Goal: Information Seeking & Learning: Learn about a topic

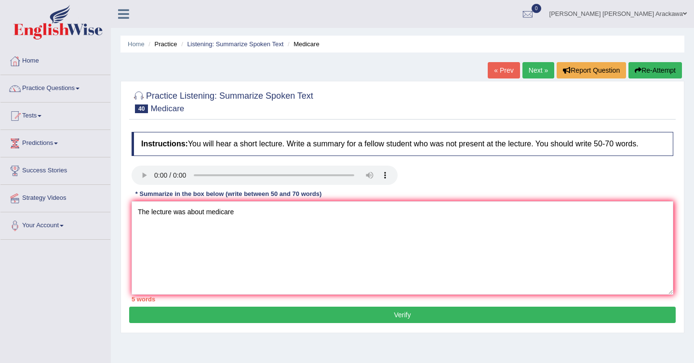
click at [442, 96] on div at bounding box center [403, 101] width 542 height 29
click at [186, 214] on textarea at bounding box center [403, 247] width 542 height 93
type textarea "t"
click at [451, 211] on textarea "The lecture was about the national program Medicare. Initillay, the lecture emp…" at bounding box center [403, 247] width 542 height 93
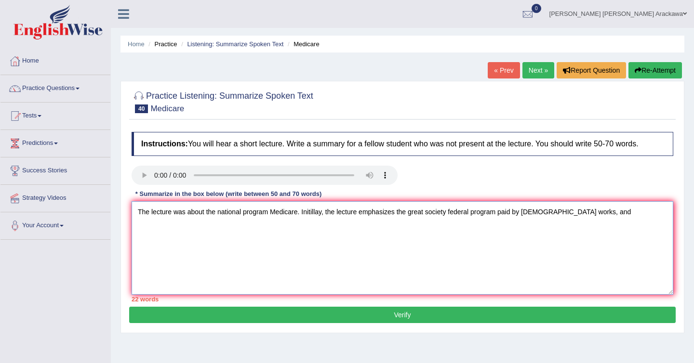
click at [574, 215] on textarea "The lecture was about the national program Medicare. Initillay, the lecture emp…" at bounding box center [403, 247] width 542 height 93
click at [617, 216] on textarea "The lecture was about the national program Medicare. Initillay, the lecture emp…" at bounding box center [403, 247] width 542 height 93
click at [611, 212] on textarea "The lecture was about the national program Medicare. Initillay, the lecture emp…" at bounding box center [403, 247] width 542 height 93
click at [599, 212] on textarea "The lecture was about the national program Medicare. Initillay, the lecture emp…" at bounding box center [403, 247] width 542 height 93
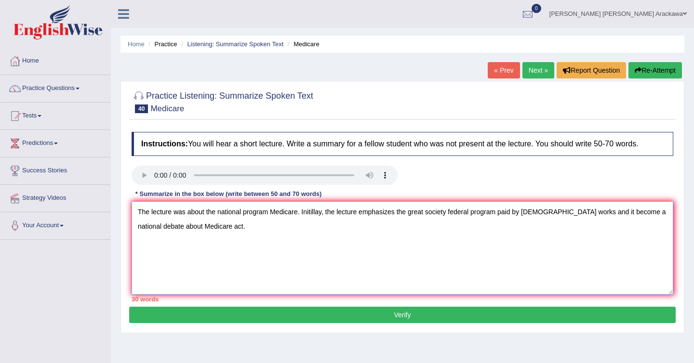
click at [411, 235] on textarea "The lecture was about the national program Medicare. Initillay, the lecture emp…" at bounding box center [403, 247] width 542 height 93
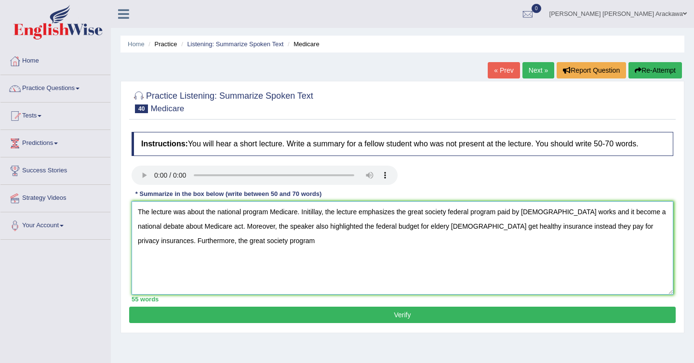
click at [199, 244] on textarea "The lecture was about the national program Medicare. Initillay, the lecture emp…" at bounding box center [403, 247] width 542 height 93
click at [262, 242] on textarea "The lecture was about the national program Medicare. Initillay, the lecture emp…" at bounding box center [403, 247] width 542 height 93
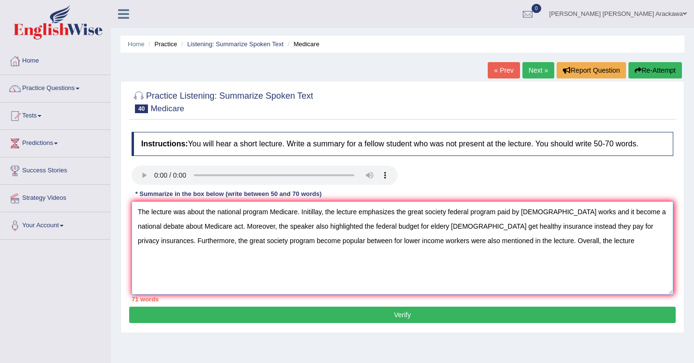
drag, startPoint x: 523, startPoint y: 241, endPoint x: 585, endPoint y: 236, distance: 62.4
click at [590, 239] on textarea "The lecture was about the national program Medicare. Initillay, the lecture emp…" at bounding box center [403, 247] width 542 height 93
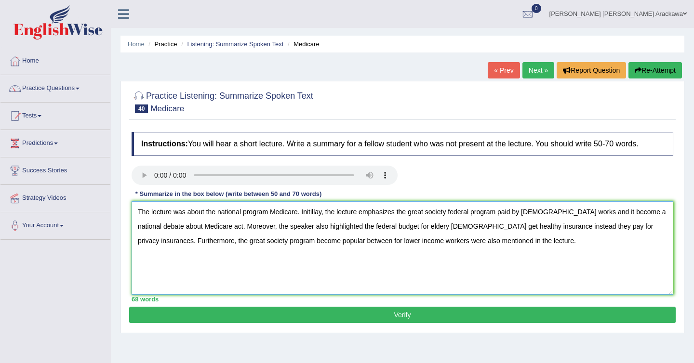
click at [162, 242] on textarea "The lecture was about the national program Medicare. Initillay, the lecture emp…" at bounding box center [403, 247] width 542 height 93
paste textarea "Overall, the lecture"
click at [173, 240] on textarea "The lecture was about the national program Medicare. Initillay, the lecture emp…" at bounding box center [403, 247] width 542 height 93
drag, startPoint x: 196, startPoint y: 241, endPoint x: 165, endPoint y: 240, distance: 30.9
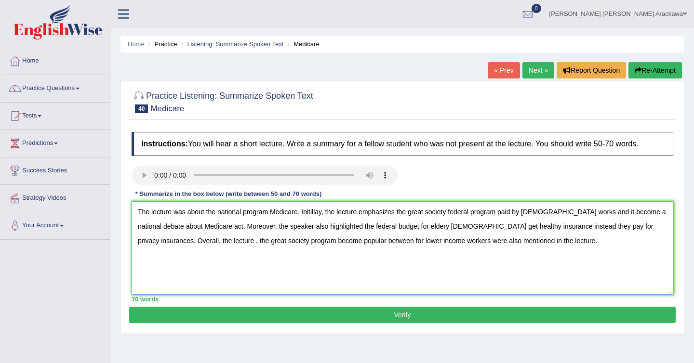
click at [165, 240] on textarea "The lecture was about the national program Medicare. Initillay, the lecture emp…" at bounding box center [403, 247] width 542 height 93
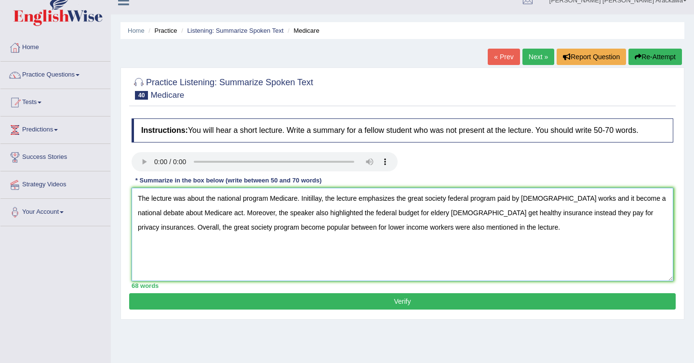
scroll to position [14, 0]
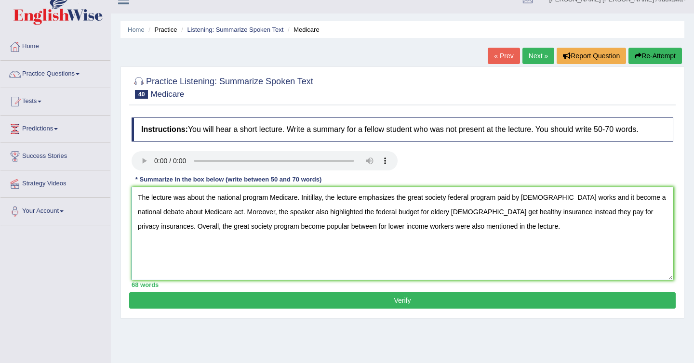
click at [326, 227] on textarea "The lecture was about the national program Medicare. Initillay, the lecture emp…" at bounding box center [403, 233] width 542 height 93
type textarea "The lecture was about the national program Medicare. Initillay, the lecture emp…"
click at [453, 298] on button "Verify" at bounding box center [402, 301] width 547 height 16
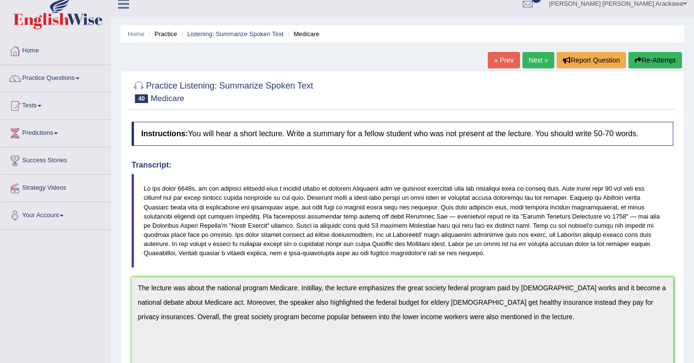
scroll to position [11, 0]
click at [527, 61] on link "Next »" at bounding box center [538, 60] width 32 height 16
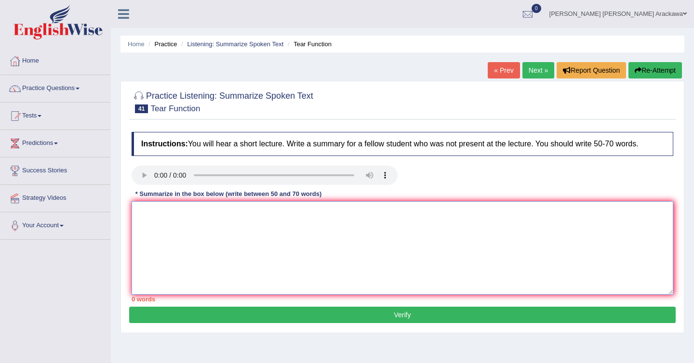
click at [387, 259] on textarea at bounding box center [403, 247] width 542 height 93
click at [168, 213] on textarea at bounding box center [403, 247] width 542 height 93
click at [202, 228] on textarea at bounding box center [403, 247] width 542 height 93
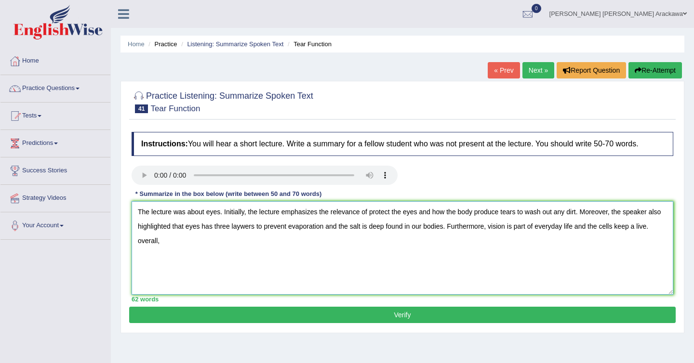
click at [141, 240] on textarea "The lecture was about eyes. Initially, the lecture emphasizes the relevance of …" at bounding box center [403, 247] width 542 height 93
type textarea "The lecture was about eyes. Initially, the lecture emphasizes the relevance of …"
click at [366, 317] on button "Verify" at bounding box center [402, 315] width 547 height 16
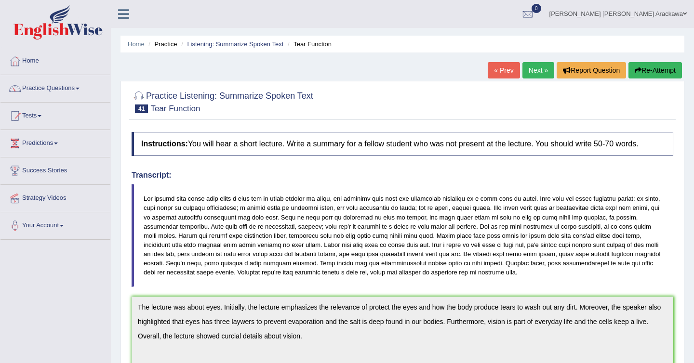
click at [531, 64] on link "Next »" at bounding box center [538, 70] width 32 height 16
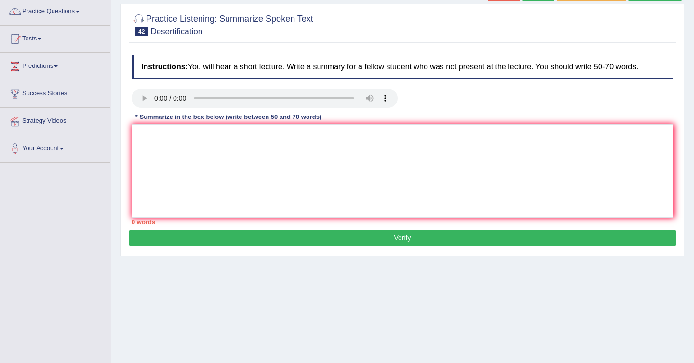
scroll to position [80, 0]
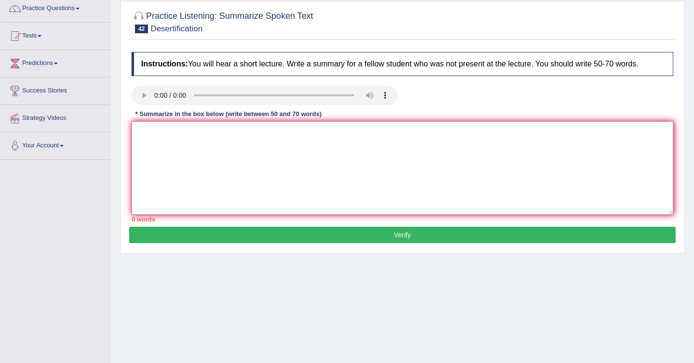
click at [223, 173] on textarea at bounding box center [403, 167] width 542 height 93
paste textarea "desertification"
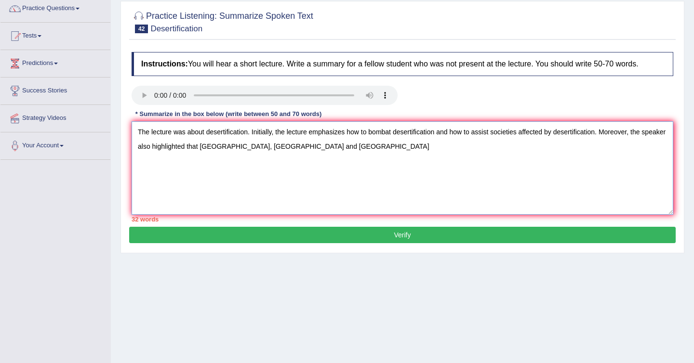
click at [306, 148] on textarea "The lecture was about desertification. Initially, the lecture emphasizes how to…" at bounding box center [403, 167] width 542 height 93
paste textarea "Kazakhstan"
click at [292, 147] on textarea "The lecture was about desertification. Initially, the lecture emphasizes how to…" at bounding box center [403, 167] width 542 height 93
click at [342, 150] on textarea "The lecture was about desertification. Initially, the lecture emphasizes how to…" at bounding box center [403, 167] width 542 height 93
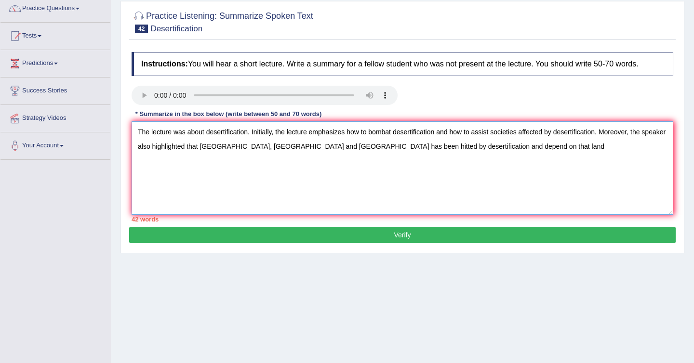
click at [333, 147] on textarea "The lecture was about desertification. Initially, the lecture emphasizes how to…" at bounding box center [403, 167] width 542 height 93
click at [289, 145] on textarea "The lecture was about desertification. Initially, the lecture emphasizes how to…" at bounding box center [403, 167] width 542 height 93
click at [320, 148] on textarea "The lecture was about desertification. Initially, the lecture emphasizes how to…" at bounding box center [403, 167] width 542 height 93
click at [580, 146] on textarea "The lecture was about desertification. Initially, the lecture emphasizes how to…" at bounding box center [403, 167] width 542 height 93
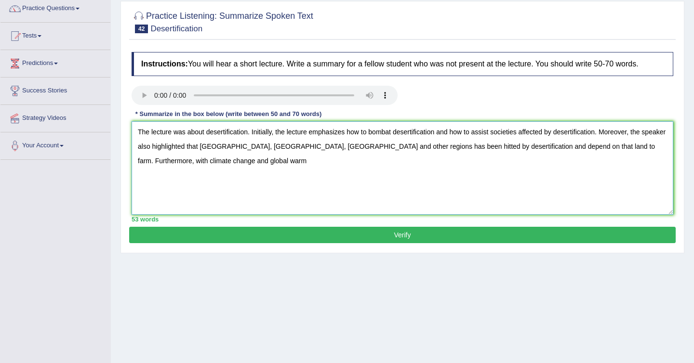
click at [239, 160] on textarea "The lecture was about desertification. Initially, the lecture emphasizes how to…" at bounding box center [403, 167] width 542 height 93
click at [419, 160] on textarea "The lecture was about desertification. Initially, the lecture emphasizes how to…" at bounding box center [403, 167] width 542 height 93
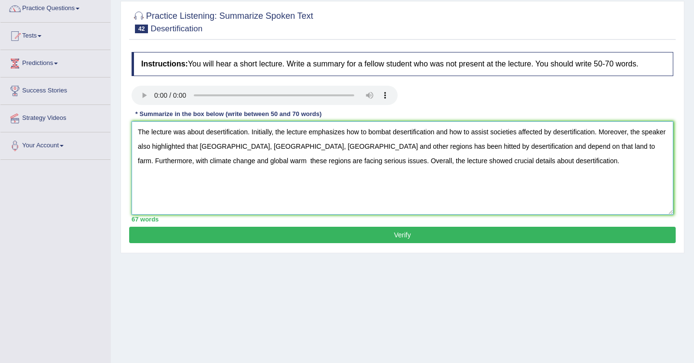
click at [376, 133] on textarea "The lecture was about desertification. Initially, the lecture emphasizes how to…" at bounding box center [403, 167] width 542 height 93
click at [500, 129] on textarea "The lecture was about desertification. Initially, the lecture emphasizes how to…" at bounding box center [403, 167] width 542 height 93
drag, startPoint x: 540, startPoint y: 160, endPoint x: 62, endPoint y: 129, distance: 479.1
click at [62, 129] on div "Toggle navigation Home Practice Questions Speaking Practice Read Aloud Repeat S…" at bounding box center [347, 170] width 694 height 501
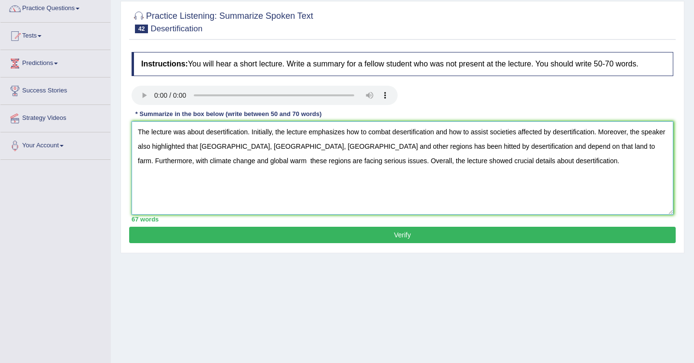
click at [373, 138] on textarea "The lecture was about desertification. Initially, the lecture emphasizes how to…" at bounding box center [403, 167] width 542 height 93
click at [385, 147] on textarea "The lecture was about desertification. Initially, the lecture emphasizes how to…" at bounding box center [403, 167] width 542 height 93
click at [424, 144] on textarea "The lecture was about desertification. Initially, the lecture emphasizes how to…" at bounding box center [403, 167] width 542 height 93
click at [522, 147] on textarea "The lecture was about desertification. Initially, the lecture emphasizes how to…" at bounding box center [403, 167] width 542 height 93
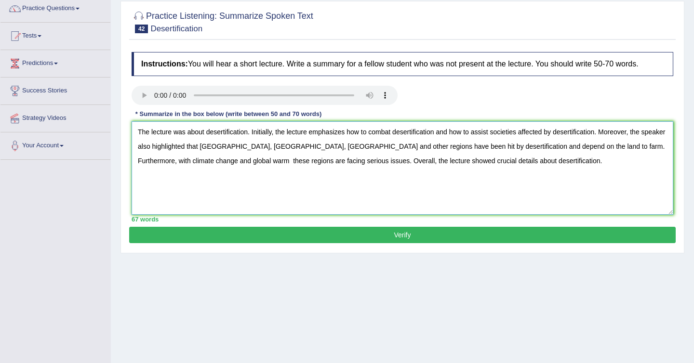
click at [216, 160] on textarea "The lecture was about desertification. Initially, the lecture emphasizes how to…" at bounding box center [403, 167] width 542 height 93
type textarea "The lecture was about desertification. Initially, the lecture emphasizes how to…"
click at [360, 238] on button "Verify" at bounding box center [402, 235] width 547 height 16
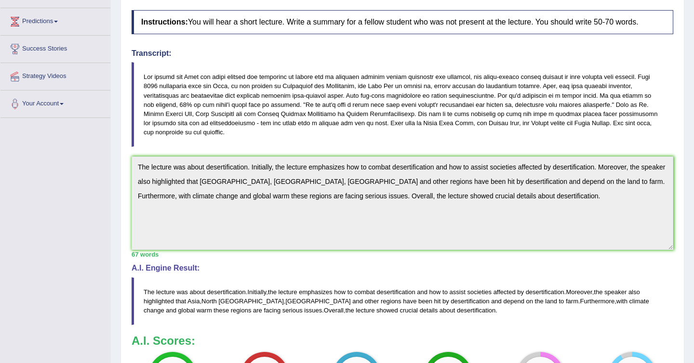
scroll to position [0, 0]
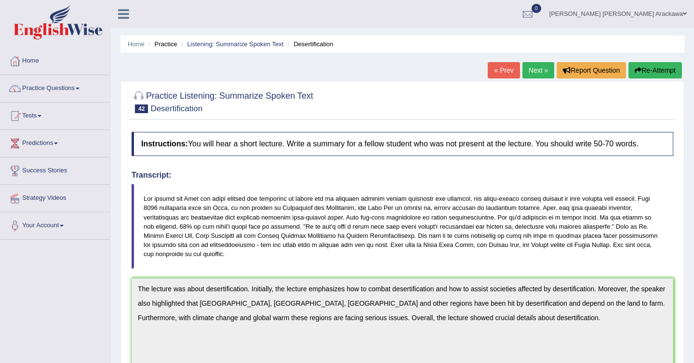
click at [535, 71] on link "Next »" at bounding box center [538, 70] width 32 height 16
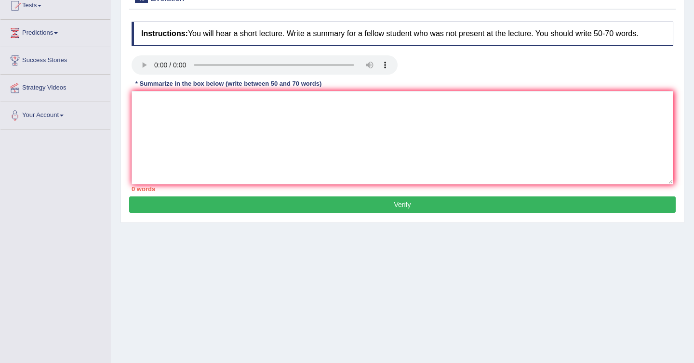
scroll to position [119, 0]
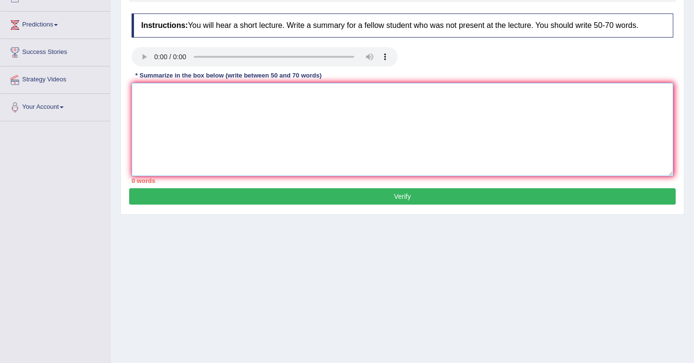
click at [195, 121] on textarea at bounding box center [403, 129] width 542 height 93
click at [209, 93] on textarea "The lecture was about evolution" at bounding box center [403, 129] width 542 height 93
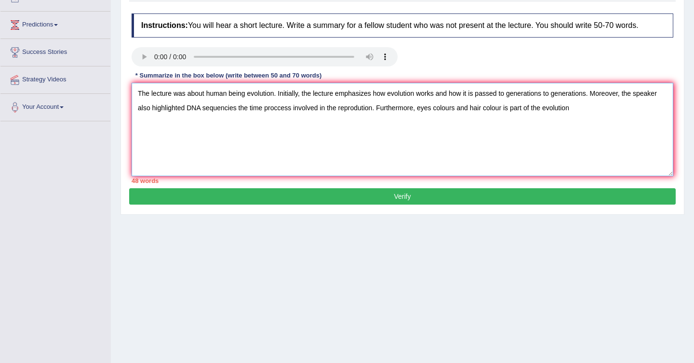
drag, startPoint x: 514, startPoint y: 108, endPoint x: 618, endPoint y: 104, distance: 104.2
click at [615, 104] on textarea "The lecture was about human being evolution. Initially, the lecture emphasizes …" at bounding box center [403, 129] width 542 height 93
click at [221, 109] on textarea "The lecture was about human being evolution. Initially, the lecture emphasizes …" at bounding box center [403, 129] width 542 height 93
click at [615, 112] on textarea "The lecture was about human being evolution. Initially, the lecture emphasizes …" at bounding box center [403, 129] width 542 height 93
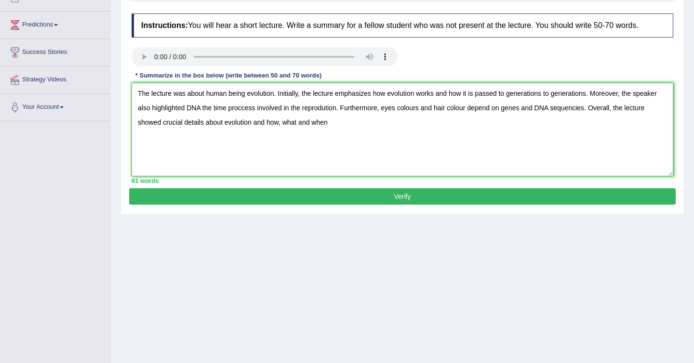
drag, startPoint x: 267, startPoint y: 123, endPoint x: 227, endPoint y: 123, distance: 40.0
click at [227, 123] on textarea "The lecture was about human being evolution. Initially, the lecture emphasizes …" at bounding box center [403, 129] width 542 height 93
click at [293, 122] on textarea "The lecture was about human being evolution. Initially, the lecture emphasizes …" at bounding box center [403, 129] width 542 height 93
click at [266, 121] on textarea "The lecture was about human being evolution. Initially, the lecture emphasizes …" at bounding box center [403, 129] width 542 height 93
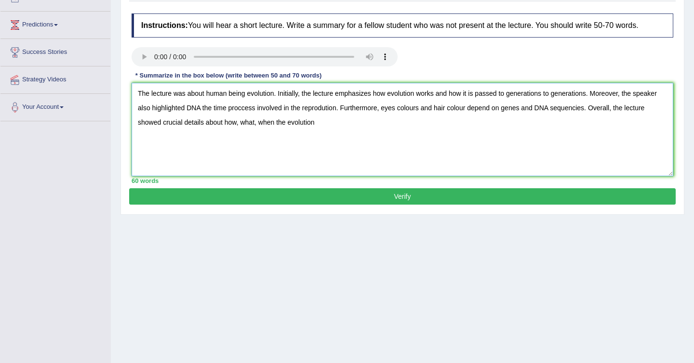
drag, startPoint x: 240, startPoint y: 121, endPoint x: 226, endPoint y: 122, distance: 14.0
click at [226, 122] on textarea "The lecture was about human being evolution. Initially, the lecture emphasizes …" at bounding box center [403, 129] width 542 height 93
click at [272, 122] on textarea "The lecture was about human being evolution. Initially, the lecture emphasizes …" at bounding box center [403, 129] width 542 height 93
click at [276, 121] on textarea "The lecture was about human being evolution. Initially, the lecture emphasizes …" at bounding box center [403, 129] width 542 height 93
paste textarea "The lecture was about desertification. Initially, the lecture emphasizes how to…"
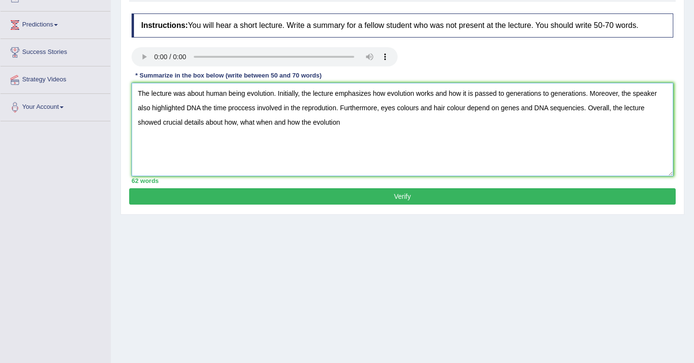
click at [369, 129] on textarea "The lecture was about human being evolution. Initially, the lecture emphasizes …" at bounding box center [403, 129] width 542 height 93
drag, startPoint x: 243, startPoint y: 121, endPoint x: 302, endPoint y: 117, distance: 59.5
click at [302, 118] on textarea "The lecture was about human being evolution. Initially, the lecture emphasizes …" at bounding box center [403, 129] width 542 height 93
click at [333, 127] on textarea "The lecture was about human being evolution. Initially, the lecture emphasizes …" at bounding box center [403, 129] width 542 height 93
click at [473, 94] on textarea "The lecture was about human being evolution. Initially, the lecture emphasizes …" at bounding box center [403, 129] width 542 height 93
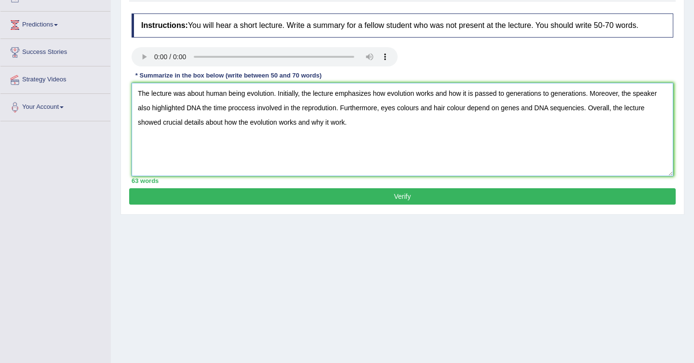
click at [473, 94] on textarea "The lecture was about human being evolution. Initially, the lecture emphasizes …" at bounding box center [403, 129] width 542 height 93
click at [228, 109] on textarea "The lecture was about human being evolution. Initially, the lecture emphasizes …" at bounding box center [403, 129] width 542 height 93
click at [367, 106] on textarea "The lecture was about human being evolution. Initially, the lecture emphasizes …" at bounding box center [403, 129] width 542 height 93
click at [538, 107] on textarea "The lecture was about human being evolution. Initially, the lecture emphasizes …" at bounding box center [403, 129] width 542 height 93
click at [552, 109] on textarea "The lecture was about human being evolution. Initially, the lecture emphasizes …" at bounding box center [403, 129] width 542 height 93
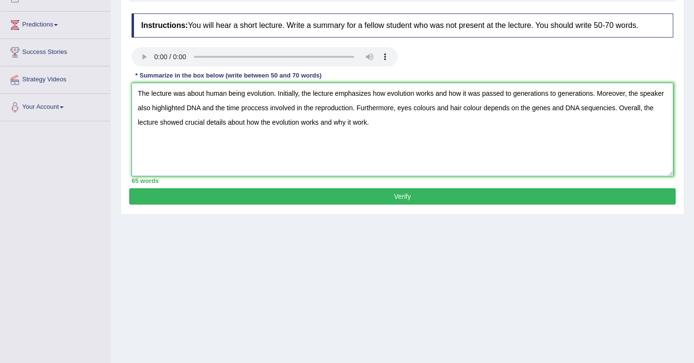
type textarea "The lecture was about human being evolution. Initially, the lecture emphasizes …"
click at [379, 197] on button "Verify" at bounding box center [402, 196] width 547 height 16
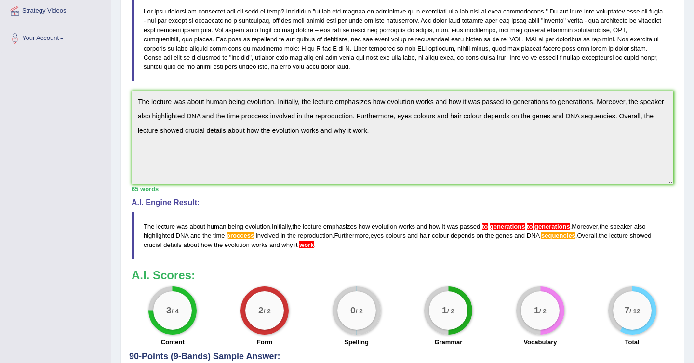
scroll to position [0, 0]
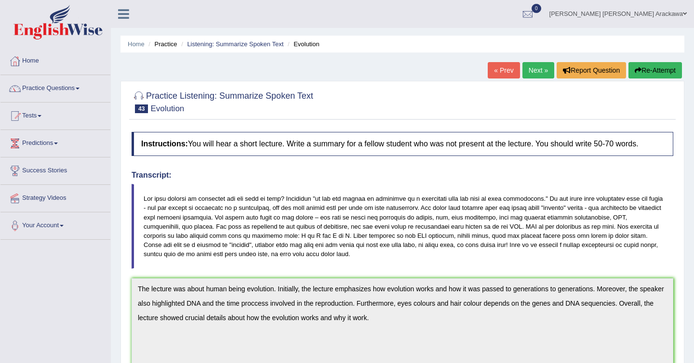
click at [540, 69] on link "Next »" at bounding box center [538, 70] width 32 height 16
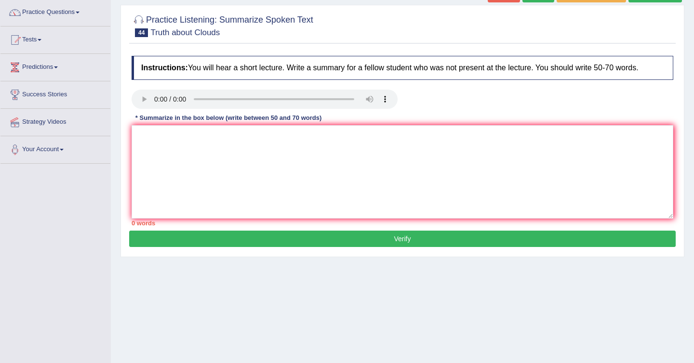
scroll to position [77, 0]
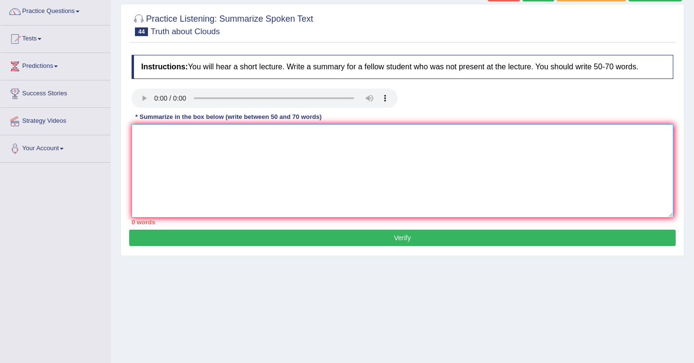
click at [182, 140] on textarea at bounding box center [403, 170] width 542 height 93
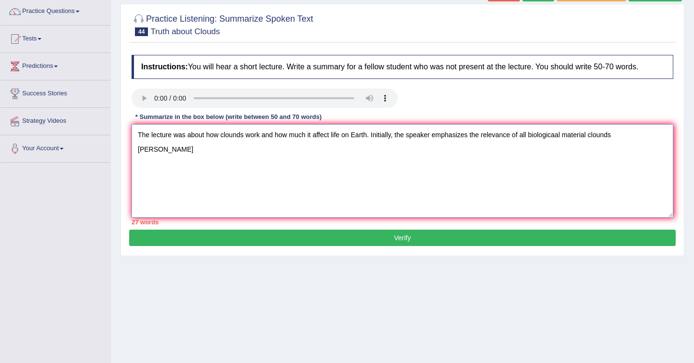
click at [556, 134] on textarea "The lecture was about how clounds work and how much it affect life on Earth. In…" at bounding box center [403, 170] width 542 height 93
click at [588, 138] on textarea "The lecture was about how clounds work and how much it affect life on Earth. In…" at bounding box center [403, 170] width 542 height 93
click at [643, 133] on textarea "The lecture was about how clounds work and how much it affect life on Earth. In…" at bounding box center [403, 170] width 542 height 93
click at [383, 147] on textarea "The lecture was about how clounds work and how much it affect life on Earth. In…" at bounding box center [403, 170] width 542 height 93
click at [383, 146] on textarea "The lecture was about how clounds work and how much it affect life on Earth. In…" at bounding box center [403, 170] width 542 height 93
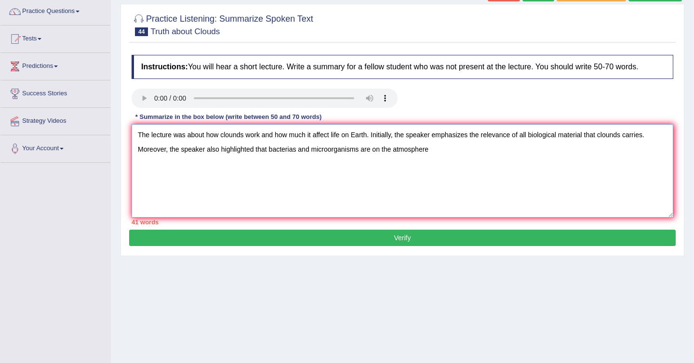
click at [443, 147] on textarea "The lecture was about how clounds work and how much it affect life on Earth. In…" at bounding box center [403, 170] width 542 height 93
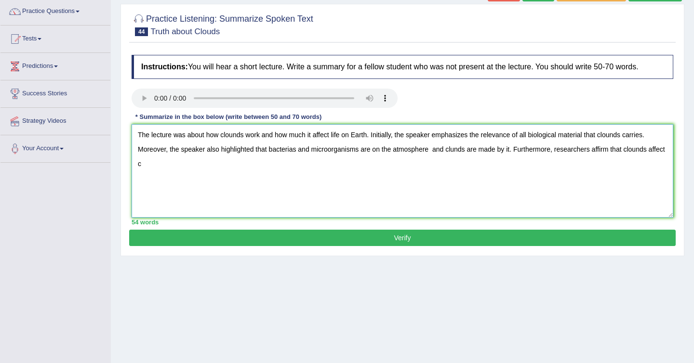
click at [434, 150] on textarea "The lecture was about how clounds work and how much it affect life on Earth. In…" at bounding box center [403, 170] width 542 height 93
drag, startPoint x: 445, startPoint y: 149, endPoint x: 511, endPoint y: 150, distance: 66.0
click at [511, 150] on textarea "The lecture was about how clounds work and how much it affect life on Earth. In…" at bounding box center [403, 170] width 542 height 93
click at [574, 150] on textarea "The lecture was about how clounds work and how much it affect life on Earth. In…" at bounding box center [403, 170] width 542 height 93
click at [590, 150] on textarea "The lecture was about how clounds work and how much it affect life on Earth. In…" at bounding box center [403, 170] width 542 height 93
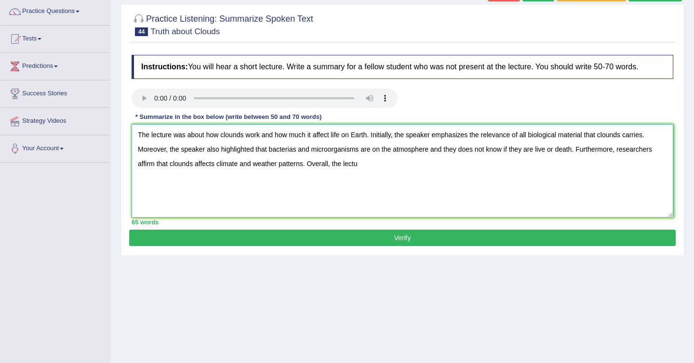
click at [590, 150] on textarea "The lecture was about how clounds work and how much it affect life on Earth. In…" at bounding box center [403, 170] width 542 height 93
drag, startPoint x: 345, startPoint y: 166, endPoint x: 292, endPoint y: 167, distance: 53.0
click at [292, 167] on textarea "The lecture was about how clounds work and how much it affect life on Earth. In…" at bounding box center [403, 170] width 542 height 93
drag, startPoint x: 604, startPoint y: 151, endPoint x: 609, endPoint y: 171, distance: 20.8
click at [612, 175] on textarea "The lecture was about how clounds work and how much it affect life on Earth. In…" at bounding box center [403, 170] width 542 height 93
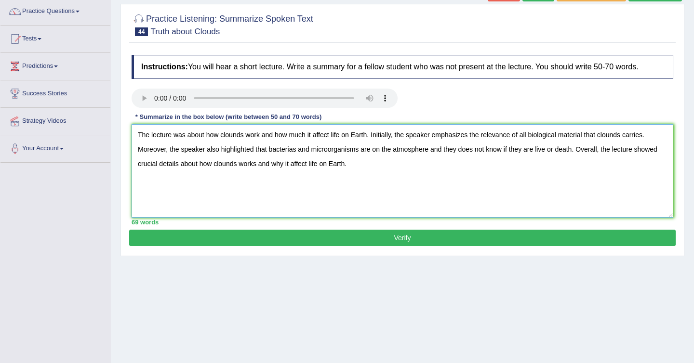
drag, startPoint x: 201, startPoint y: 164, endPoint x: 363, endPoint y: 172, distance: 162.6
click at [363, 172] on textarea "The lecture was about how clounds work and how much it affect life on Earth. In…" at bounding box center [403, 170] width 542 height 93
click at [302, 138] on textarea "The lecture was about how clounds work and how much it affect life on Earth. In…" at bounding box center [403, 170] width 542 height 93
click at [573, 135] on textarea "The lecture was about how clounds work and how it affect life on Earth. Initial…" at bounding box center [403, 170] width 542 height 93
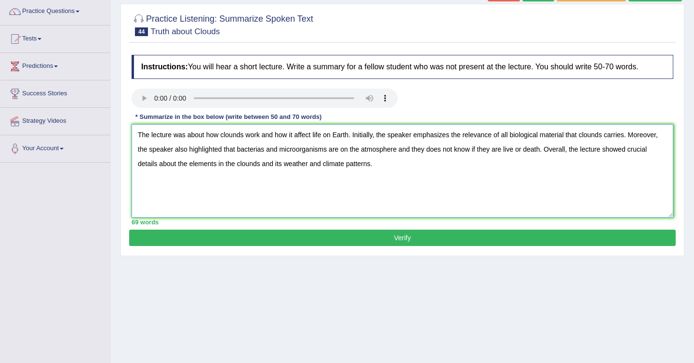
click at [573, 135] on textarea "The lecture was about how clounds work and how it affect life on Earth. Initial…" at bounding box center [403, 170] width 542 height 93
click at [627, 133] on textarea "The lecture was about how clounds work and how it affect life on Earth. Initial…" at bounding box center [403, 170] width 542 height 93
click at [334, 147] on textarea "The lecture was about how clounds work and how it affect life on Earth. Initial…" at bounding box center [403, 170] width 542 height 93
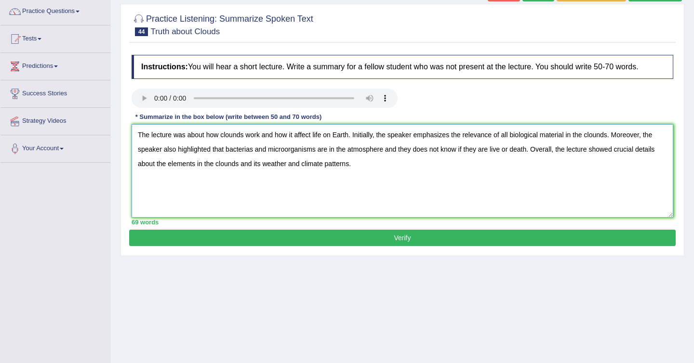
type textarea "The lecture was about how clounds work and how it affect life on Earth. Initial…"
click at [313, 240] on button "Verify" at bounding box center [402, 238] width 547 height 16
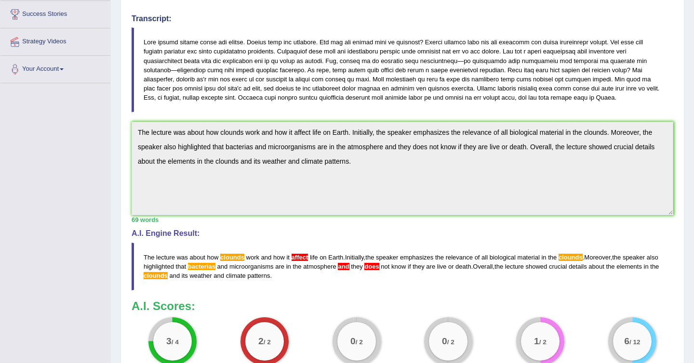
scroll to position [0, 0]
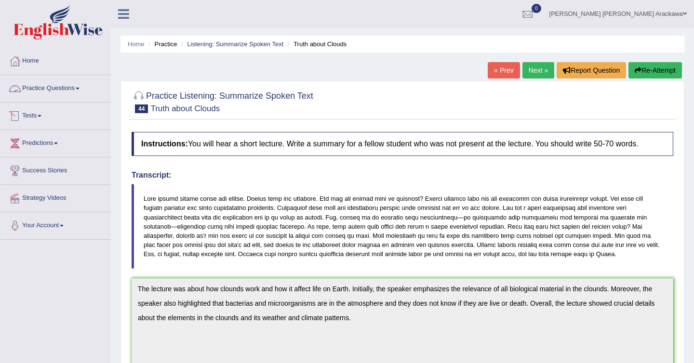
click at [76, 90] on link "Practice Questions" at bounding box center [55, 87] width 110 height 24
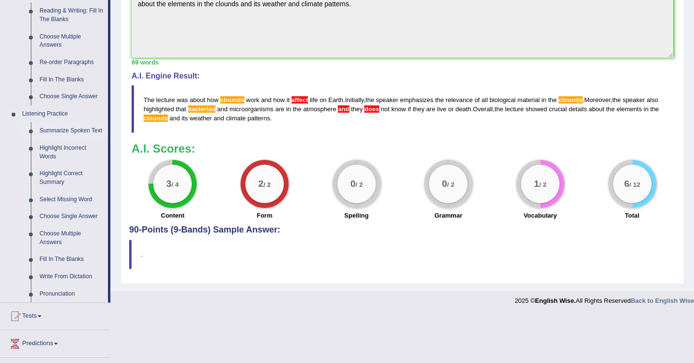
scroll to position [315, 0]
click at [57, 154] on link "Highlight Incorrect Words" at bounding box center [71, 152] width 73 height 26
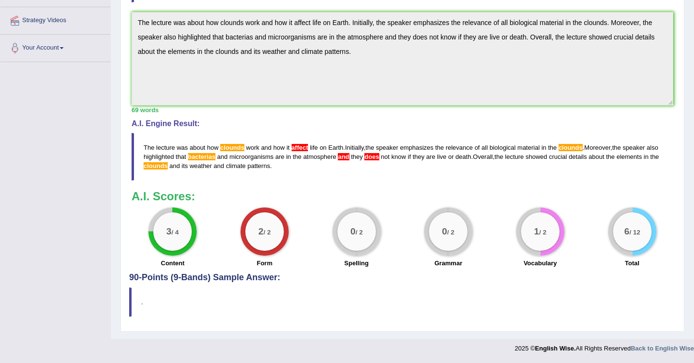
scroll to position [148, 0]
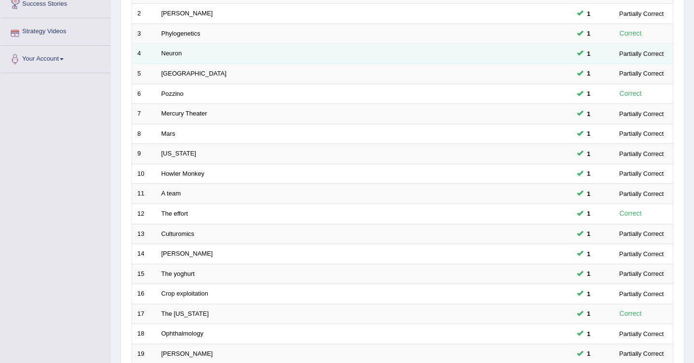
scroll to position [275, 0]
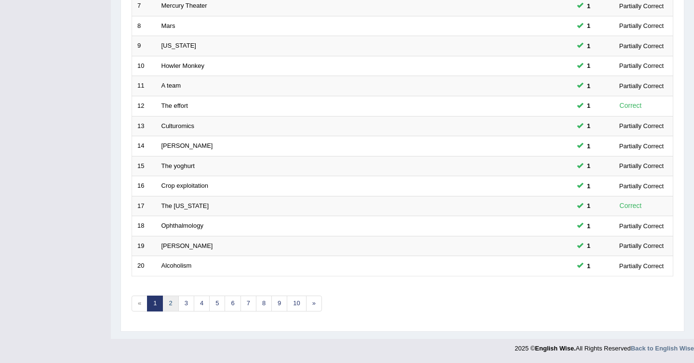
click at [172, 302] on link "2" at bounding box center [170, 304] width 16 height 16
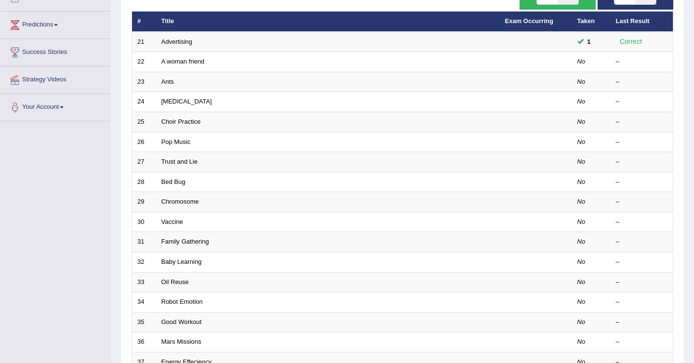
scroll to position [102, 0]
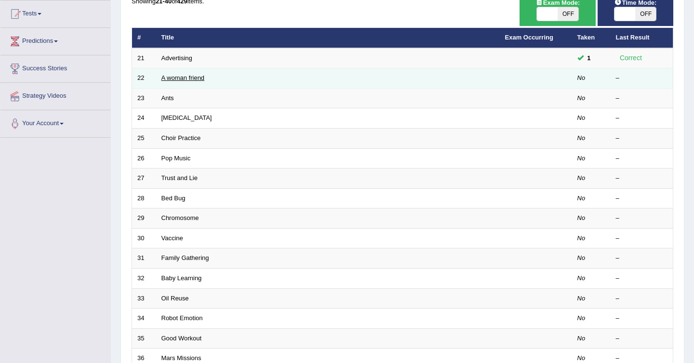
click at [172, 79] on link "A woman friend" at bounding box center [182, 77] width 43 height 7
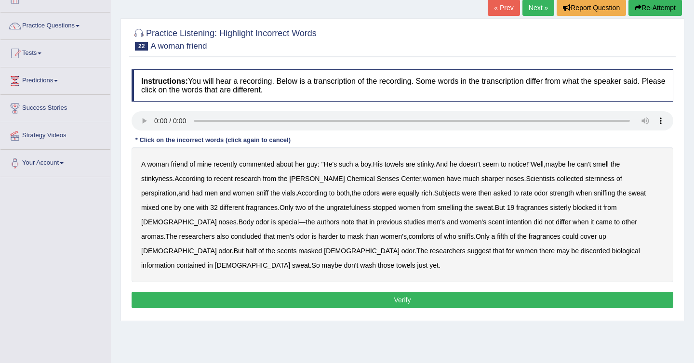
scroll to position [75, 0]
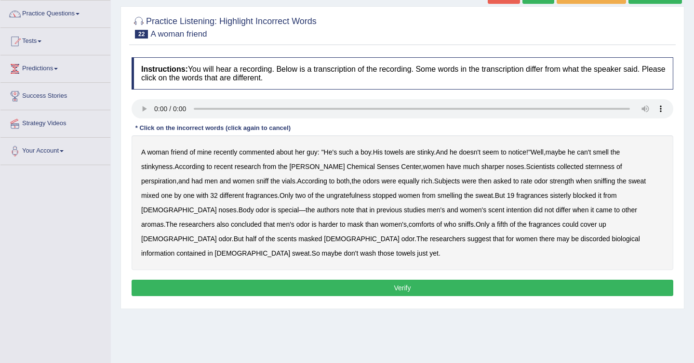
click at [585, 167] on b "sternness" at bounding box center [599, 167] width 29 height 8
click at [326, 196] on b "ungratefulness" at bounding box center [348, 196] width 44 height 8
click at [409, 225] on b "comforts" at bounding box center [422, 225] width 26 height 8
click at [581, 241] on b "discorded" at bounding box center [595, 239] width 29 height 8
click at [501, 280] on button "Verify" at bounding box center [403, 288] width 542 height 16
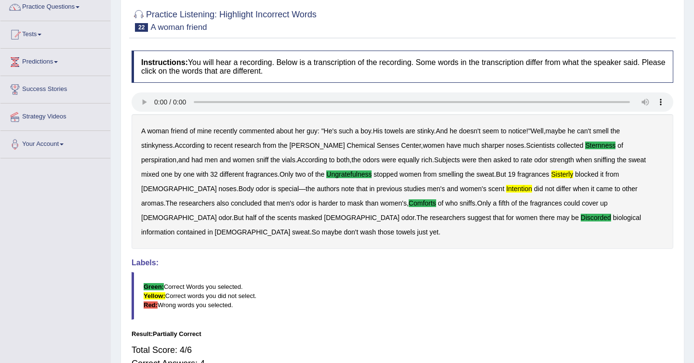
scroll to position [15, 0]
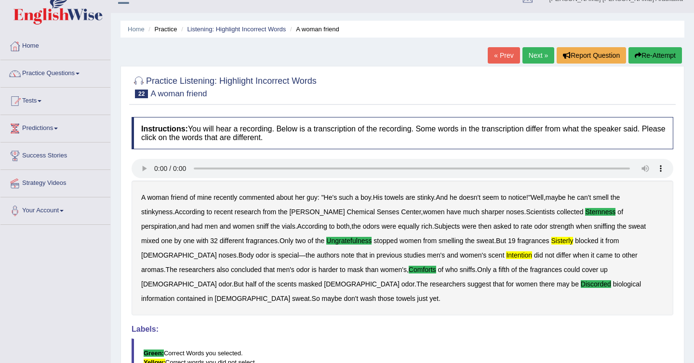
click at [546, 56] on link "Next »" at bounding box center [538, 55] width 32 height 16
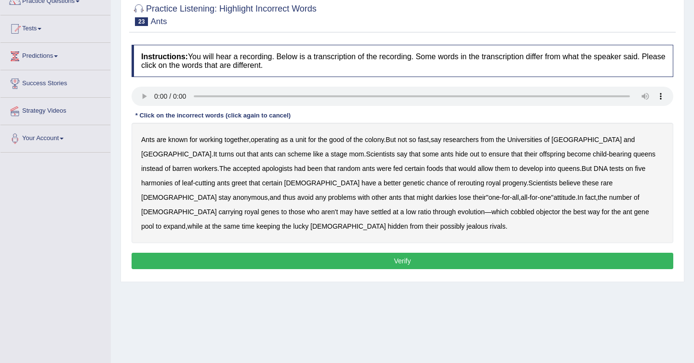
scroll to position [89, 0]
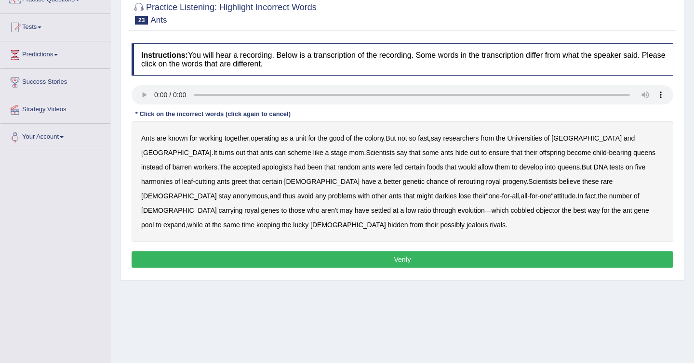
click at [262, 169] on b "apologists" at bounding box center [277, 167] width 30 height 8
click at [173, 178] on b "harmonies" at bounding box center [156, 182] width 31 height 8
click at [457, 183] on b "rerouting" at bounding box center [470, 182] width 27 height 8
click at [536, 211] on b "objector" at bounding box center [548, 211] width 24 height 8
click at [325, 260] on button "Verify" at bounding box center [403, 260] width 542 height 16
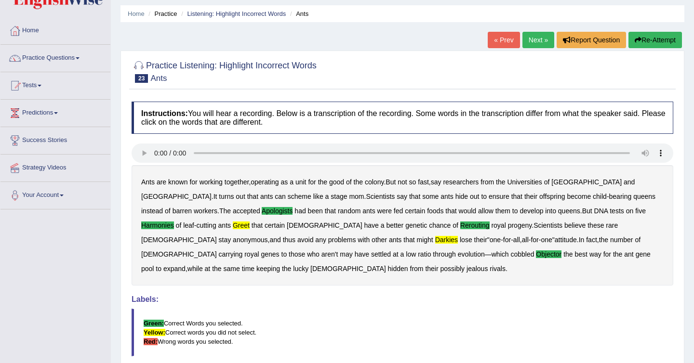
scroll to position [0, 0]
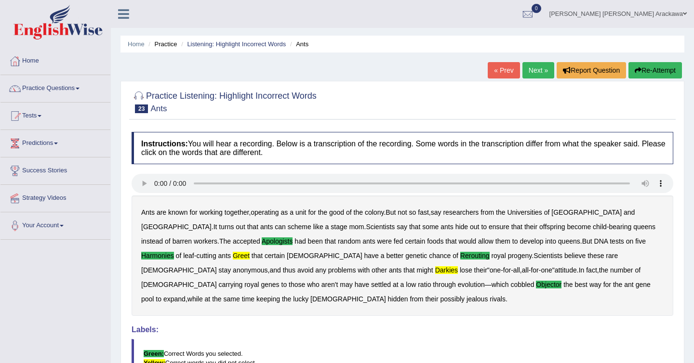
click at [524, 71] on link "Next »" at bounding box center [538, 70] width 32 height 16
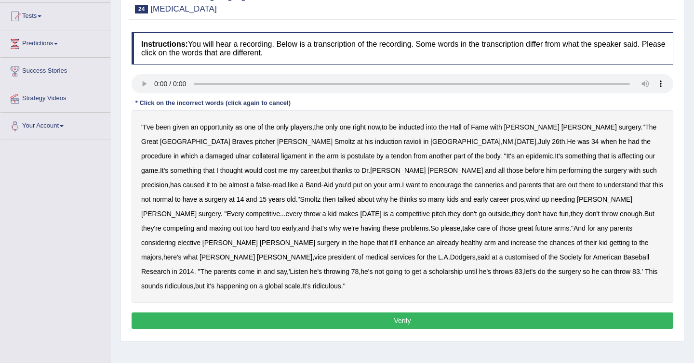
scroll to position [106, 0]
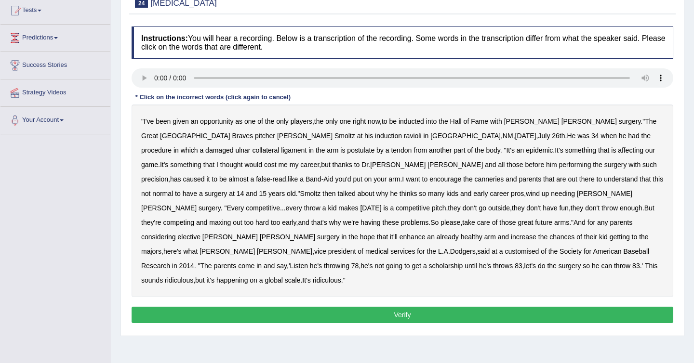
click at [422, 120] on b "inducted" at bounding box center [412, 122] width 26 height 8
click at [424, 120] on b "inducted" at bounding box center [412, 122] width 26 height 8
click at [404, 136] on b "ravioli" at bounding box center [413, 136] width 18 height 8
click at [347, 149] on b "postulate" at bounding box center [360, 151] width 27 height 8
click at [248, 175] on b "almost" at bounding box center [238, 179] width 20 height 8
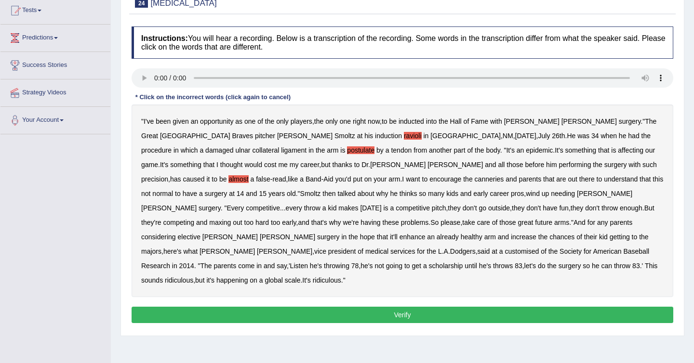
click at [248, 175] on b "almost" at bounding box center [238, 179] width 20 height 8
click at [475, 181] on b "canneries" at bounding box center [489, 179] width 29 height 8
click at [539, 248] on b "customised" at bounding box center [522, 252] width 34 height 8
click at [456, 307] on button "Verify" at bounding box center [403, 315] width 542 height 16
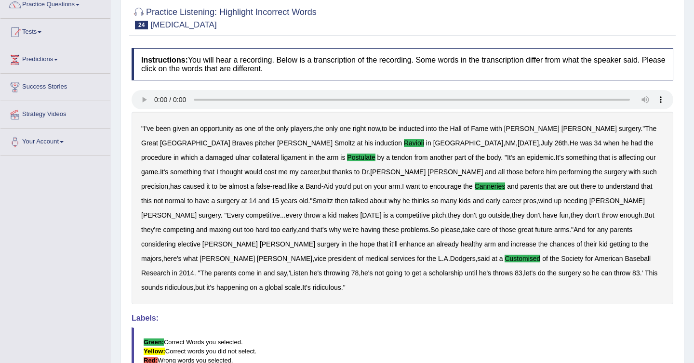
scroll to position [0, 0]
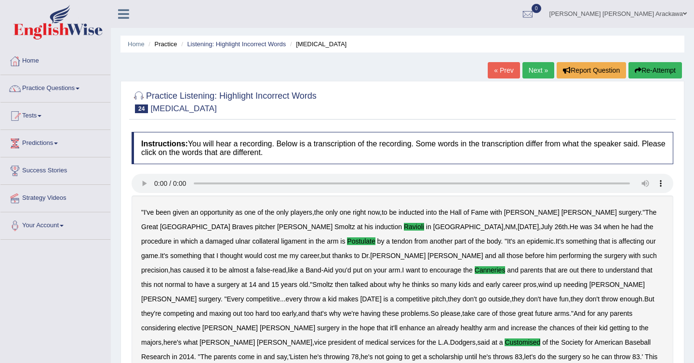
click at [525, 75] on link "Next »" at bounding box center [538, 70] width 32 height 16
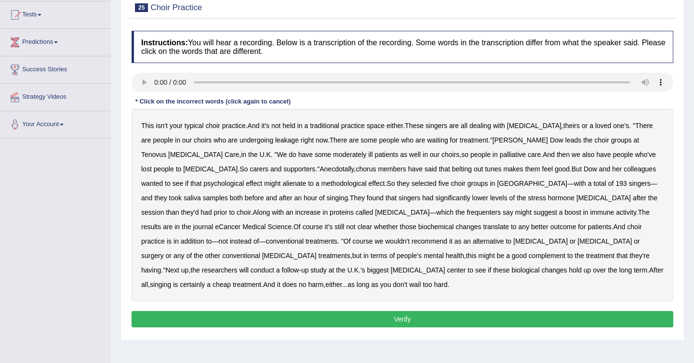
scroll to position [103, 0]
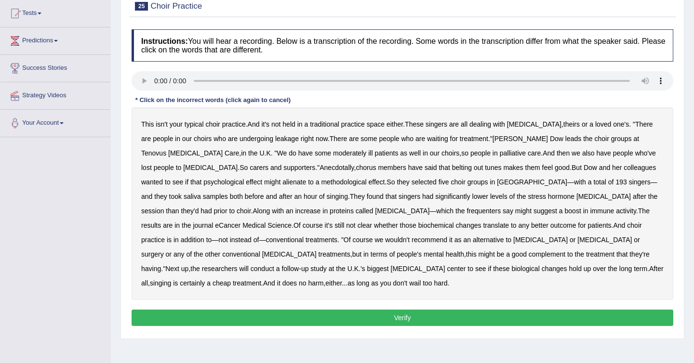
click at [217, 123] on b "choir" at bounding box center [212, 124] width 14 height 8
click at [275, 139] on b "leakage" at bounding box center [287, 139] width 24 height 8
click at [333, 155] on b "moderately" at bounding box center [349, 153] width 33 height 8
click at [282, 183] on b "alienate" at bounding box center [294, 182] width 24 height 8
click at [321, 182] on b "methodological" at bounding box center [343, 182] width 45 height 8
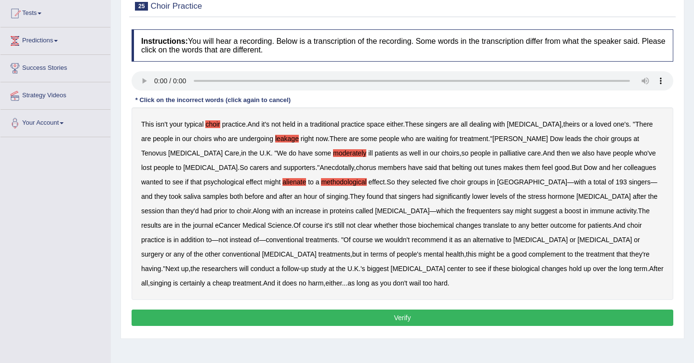
click at [467, 210] on b "frequenters" at bounding box center [484, 211] width 34 height 8
click at [209, 123] on b "choir" at bounding box center [212, 124] width 14 height 8
click at [348, 317] on button "Verify" at bounding box center [403, 318] width 542 height 16
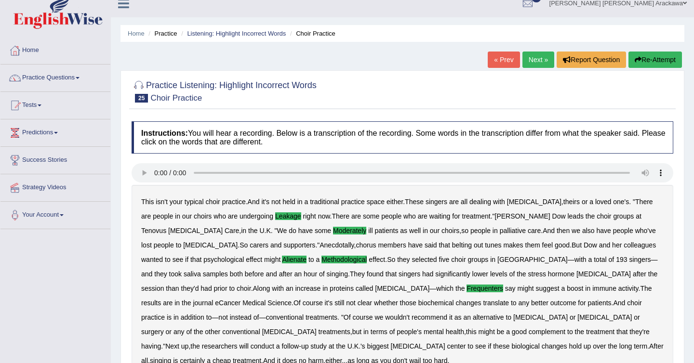
scroll to position [6, 0]
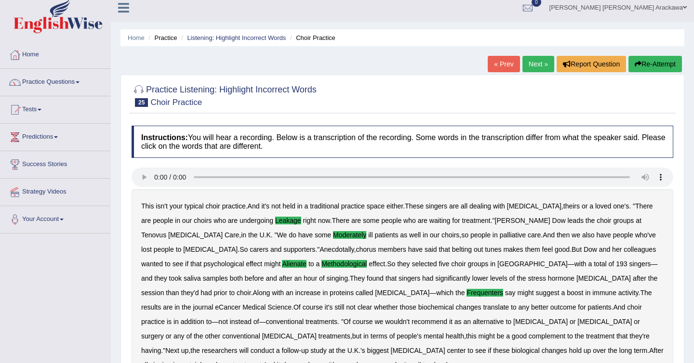
click at [535, 65] on link "Next »" at bounding box center [538, 64] width 32 height 16
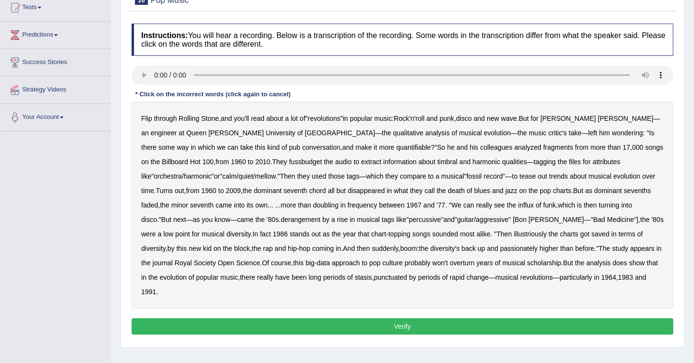
scroll to position [143, 0]
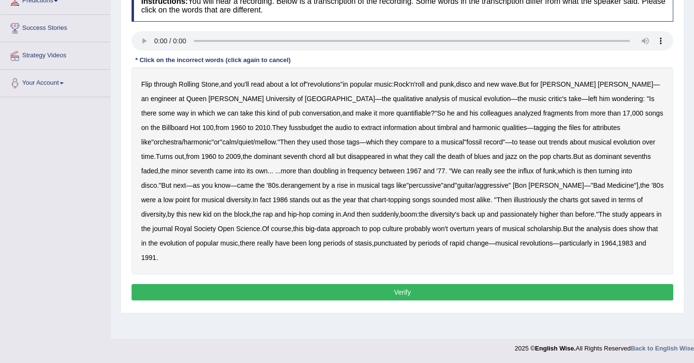
click at [289, 129] on b "fussbudget" at bounding box center [305, 128] width 33 height 8
click at [280, 187] on b "derangement" at bounding box center [300, 186] width 40 height 8
click at [500, 214] on b "passionately" at bounding box center [519, 215] width 38 height 8
click at [535, 284] on button "Verify" at bounding box center [403, 292] width 542 height 16
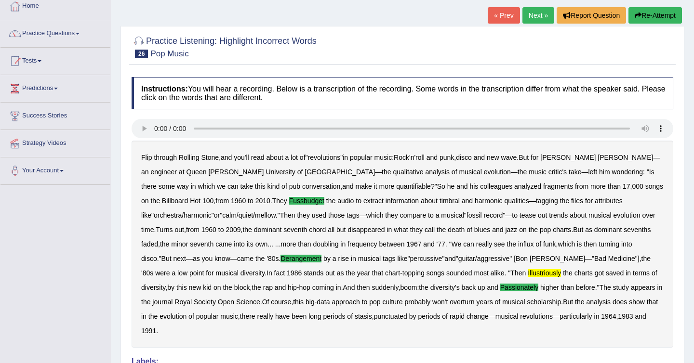
scroll to position [0, 0]
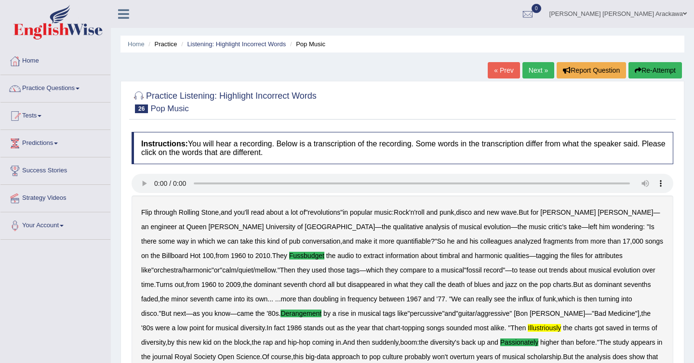
click at [541, 68] on link "Next »" at bounding box center [538, 70] width 32 height 16
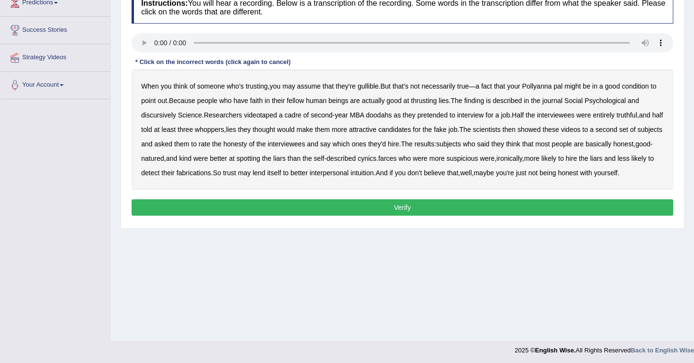
scroll to position [143, 0]
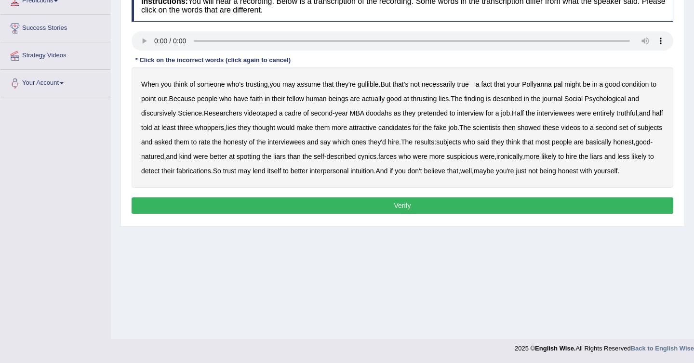
click at [646, 75] on div "When you think of someone who's trusting , you may assume that they're gullible…" at bounding box center [403, 127] width 542 height 120
click at [646, 82] on b "condition" at bounding box center [635, 84] width 27 height 8
click at [433, 97] on b "thrusting" at bounding box center [424, 99] width 26 height 8
click at [161, 115] on b "discursively" at bounding box center [158, 113] width 35 height 8
click at [383, 115] on b "doodahs" at bounding box center [379, 113] width 26 height 8
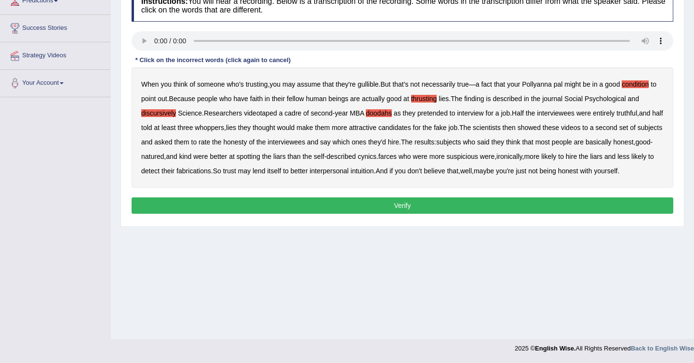
click at [397, 160] on b "farces" at bounding box center [387, 157] width 18 height 8
click at [196, 214] on button "Verify" at bounding box center [403, 206] width 542 height 16
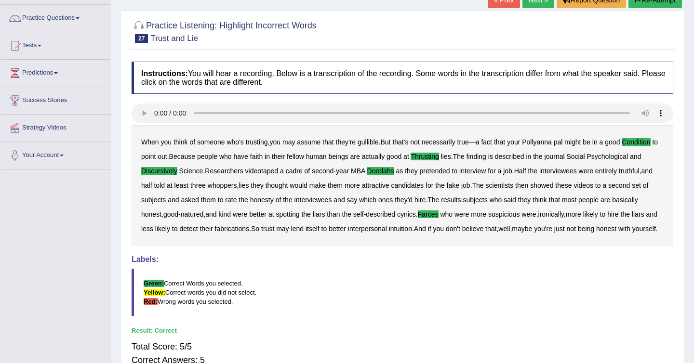
scroll to position [39, 0]
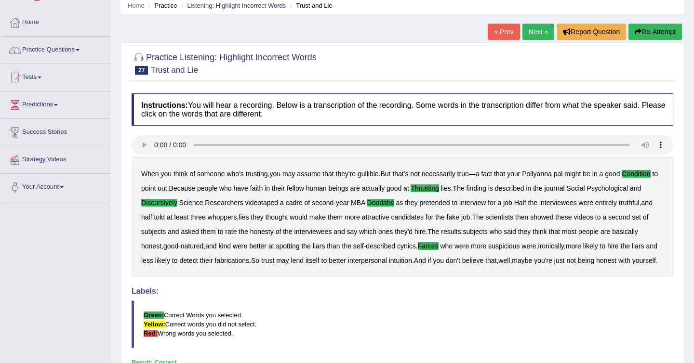
click at [545, 40] on link "Next »" at bounding box center [538, 32] width 32 height 16
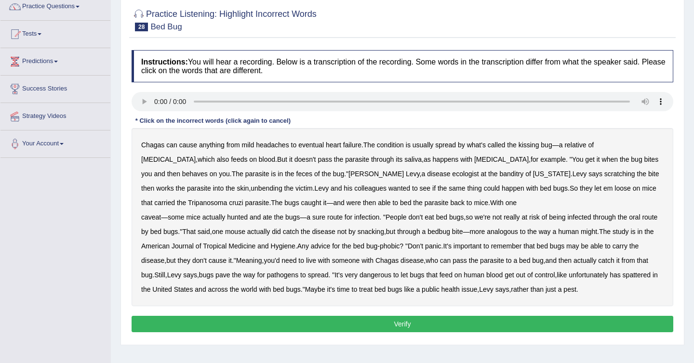
scroll to position [104, 0]
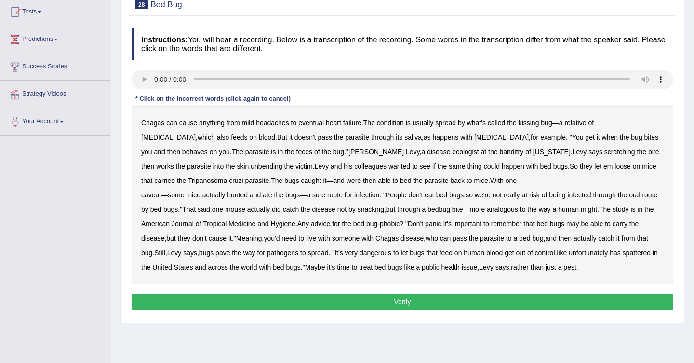
click at [208, 148] on b "behaves" at bounding box center [195, 152] width 26 height 8
click at [251, 165] on b "unbending" at bounding box center [266, 166] width 31 height 8
click at [425, 182] on b "parasite" at bounding box center [437, 181] width 24 height 8
click at [425, 178] on b "parasite" at bounding box center [437, 181] width 24 height 8
click at [541, 301] on button "Verify" at bounding box center [403, 302] width 542 height 16
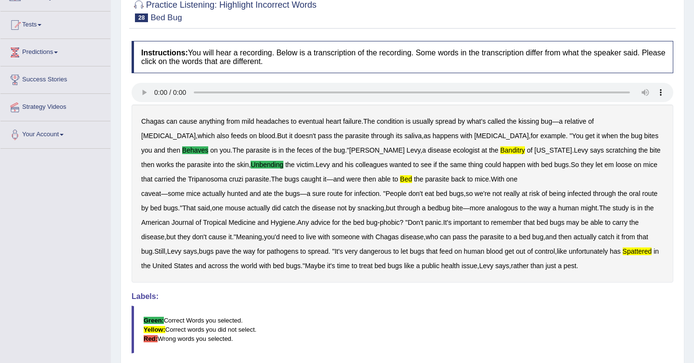
scroll to position [0, 0]
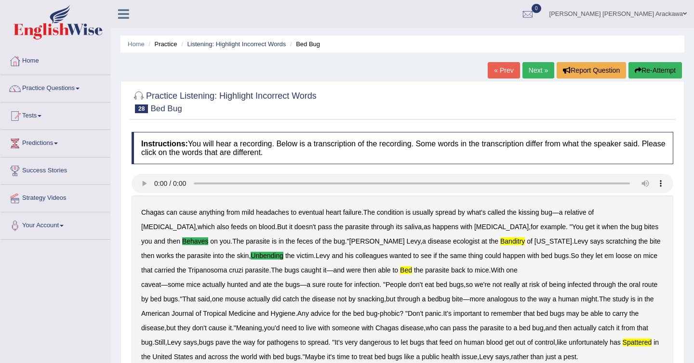
click at [526, 75] on link "Next »" at bounding box center [538, 70] width 32 height 16
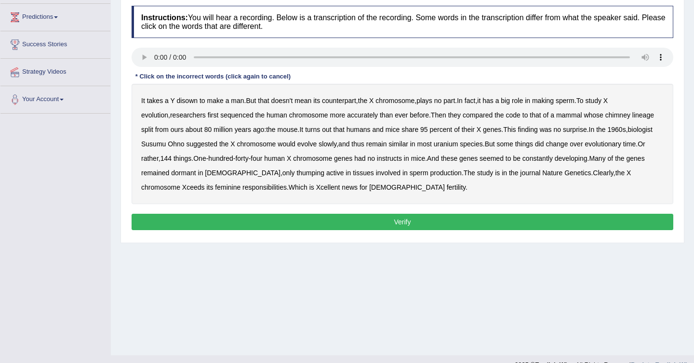
scroll to position [127, 0]
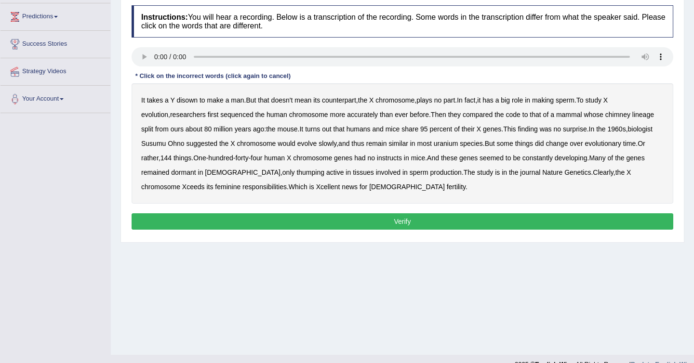
click at [192, 102] on b "disown" at bounding box center [186, 100] width 21 height 8
click at [605, 116] on b "chimney" at bounding box center [617, 115] width 25 height 8
click at [434, 147] on b "uranium" at bounding box center [446, 144] width 25 height 8
click at [377, 158] on b "instructs" at bounding box center [389, 158] width 25 height 8
click at [296, 172] on b "thumping" at bounding box center [310, 173] width 28 height 8
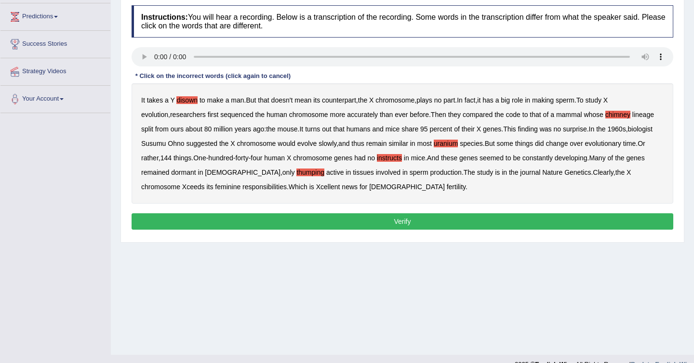
click at [511, 220] on button "Verify" at bounding box center [403, 221] width 542 height 16
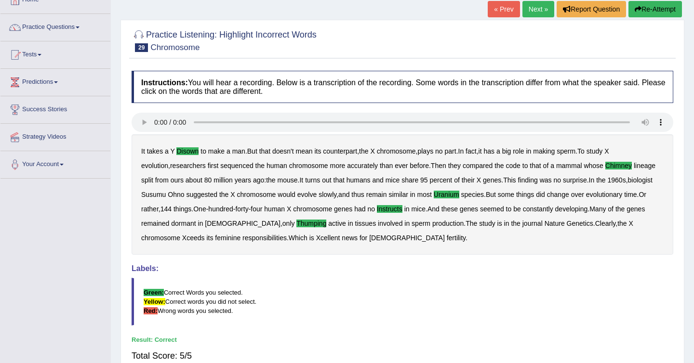
scroll to position [29, 0]
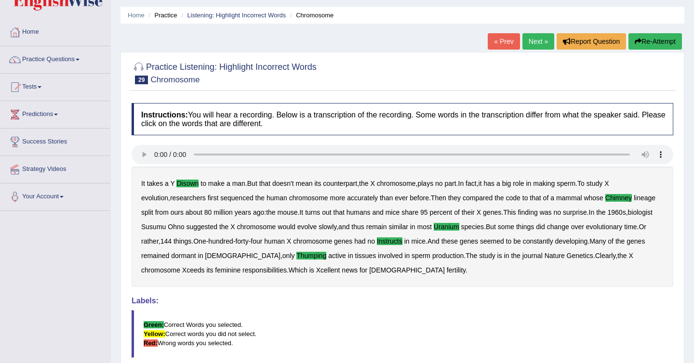
click at [534, 37] on link "Next »" at bounding box center [538, 41] width 32 height 16
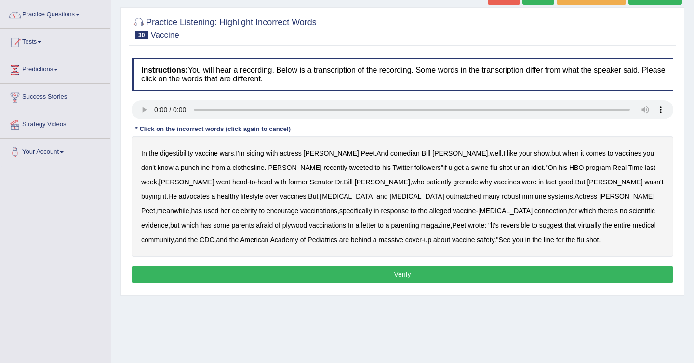
scroll to position [101, 0]
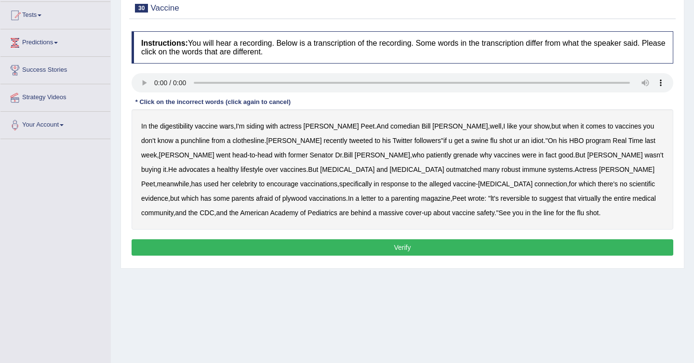
click at [177, 126] on b "digestibility" at bounding box center [176, 126] width 33 height 8
click at [189, 180] on b "meanwhile" at bounding box center [173, 184] width 32 height 8
click at [307, 195] on b "plywood" at bounding box center [294, 199] width 25 height 8
click at [372, 243] on button "Verify" at bounding box center [403, 248] width 542 height 16
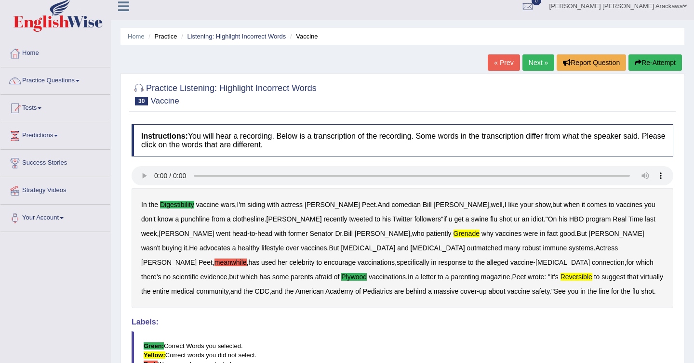
scroll to position [0, 0]
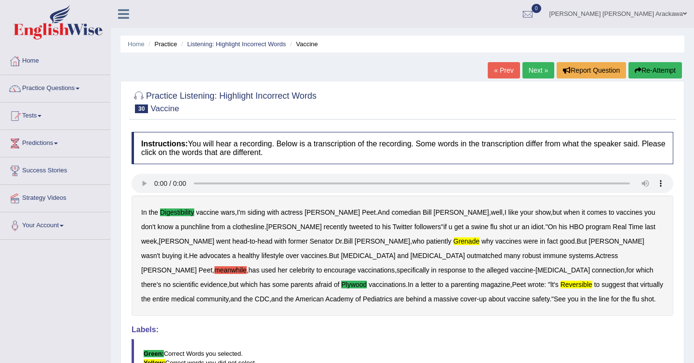
click at [531, 73] on link "Next »" at bounding box center [538, 70] width 32 height 16
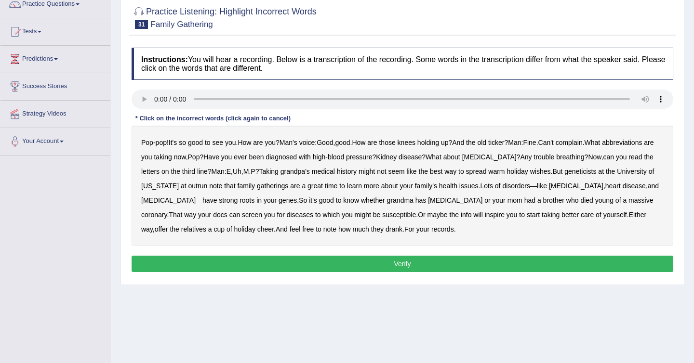
scroll to position [87, 0]
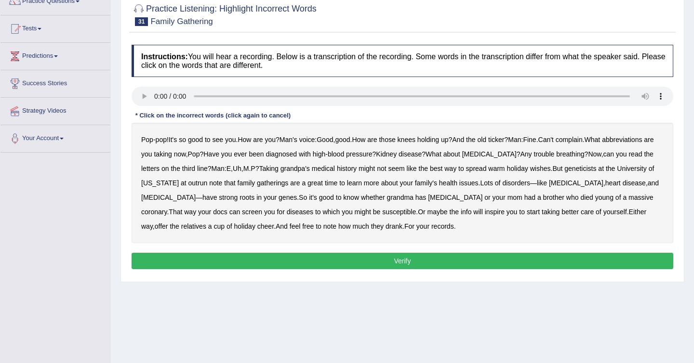
click at [208, 182] on b "outrun" at bounding box center [197, 183] width 19 height 8
click at [476, 256] on button "Verify" at bounding box center [403, 261] width 542 height 16
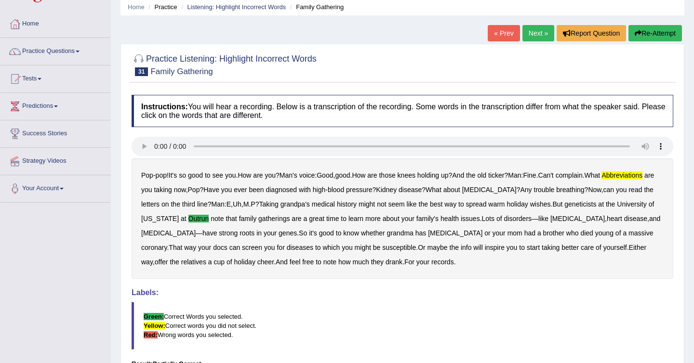
scroll to position [10, 0]
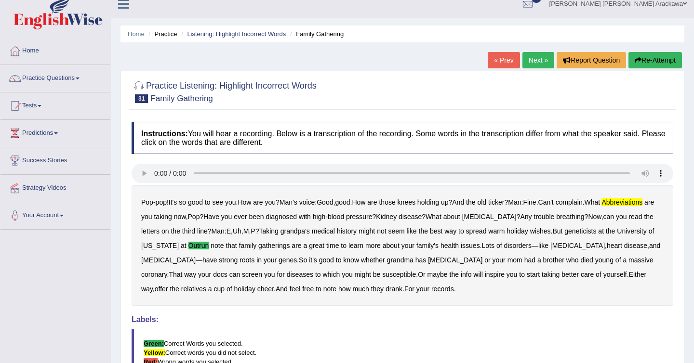
click at [542, 55] on link "Next »" at bounding box center [538, 60] width 32 height 16
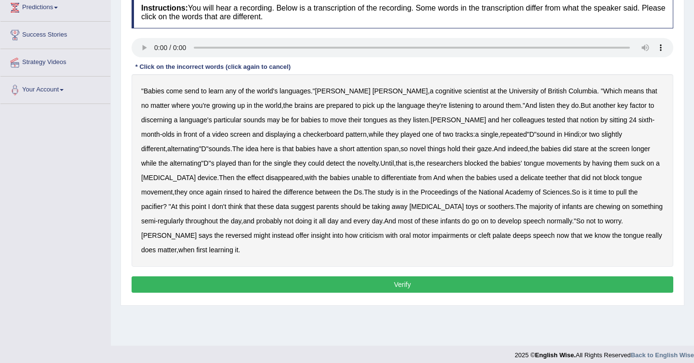
scroll to position [136, 0]
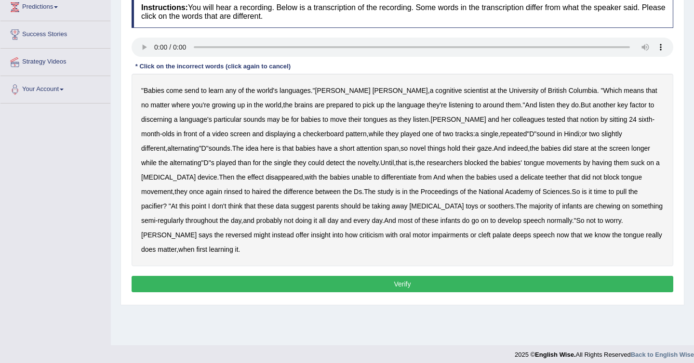
click at [198, 90] on b "send" at bounding box center [192, 91] width 14 height 8
click at [520, 177] on b "delicate" at bounding box center [531, 177] width 23 height 8
click at [224, 195] on b "rinsed" at bounding box center [233, 192] width 18 height 8
click at [252, 231] on b "reversed" at bounding box center [239, 235] width 26 height 8
click at [386, 235] on b "with" at bounding box center [392, 235] width 12 height 8
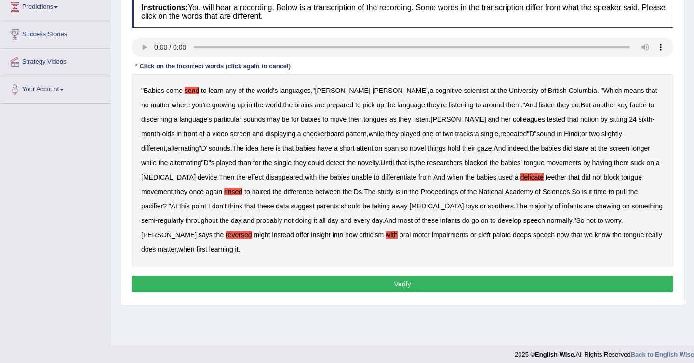
click at [360, 235] on b "criticism" at bounding box center [372, 235] width 25 height 8
click at [386, 234] on b "with" at bounding box center [392, 235] width 12 height 8
click at [423, 276] on button "Verify" at bounding box center [403, 284] width 542 height 16
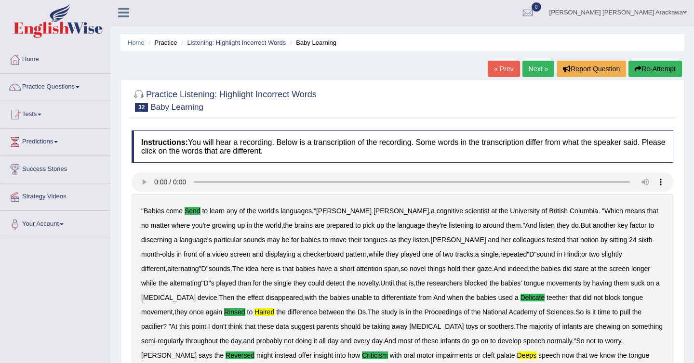
scroll to position [0, 0]
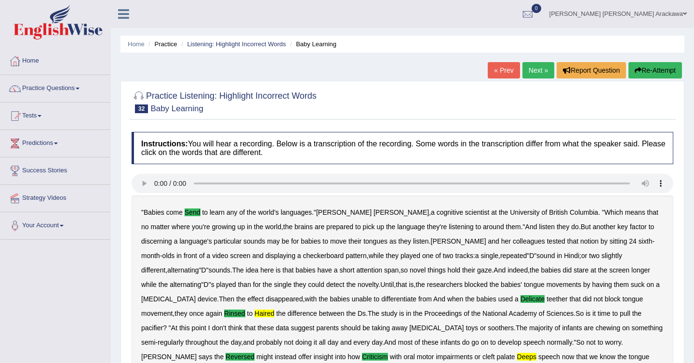
click at [532, 68] on link "Next »" at bounding box center [538, 70] width 32 height 16
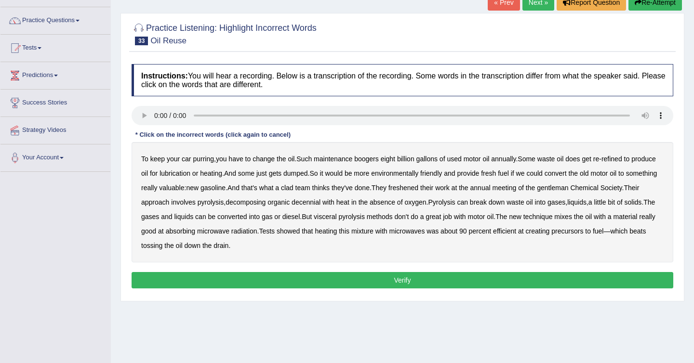
scroll to position [69, 0]
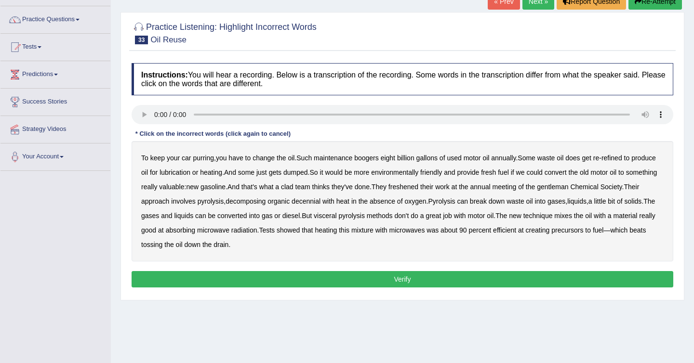
click at [375, 156] on b "boogers" at bounding box center [366, 158] width 25 height 8
click at [293, 186] on b "clad" at bounding box center [287, 187] width 13 height 8
click at [320, 202] on b "decennial" at bounding box center [306, 202] width 29 height 8
click at [336, 213] on b "visceral" at bounding box center [325, 216] width 23 height 8
click at [583, 230] on b "precursors" at bounding box center [567, 231] width 32 height 8
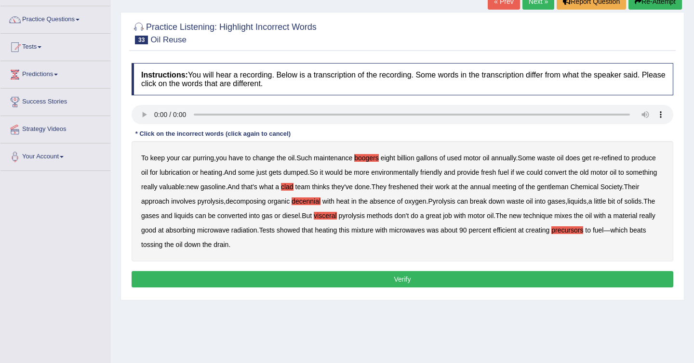
click at [326, 276] on button "Verify" at bounding box center [403, 279] width 542 height 16
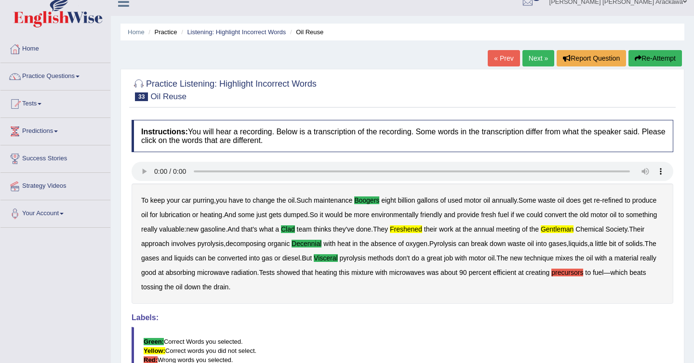
scroll to position [0, 0]
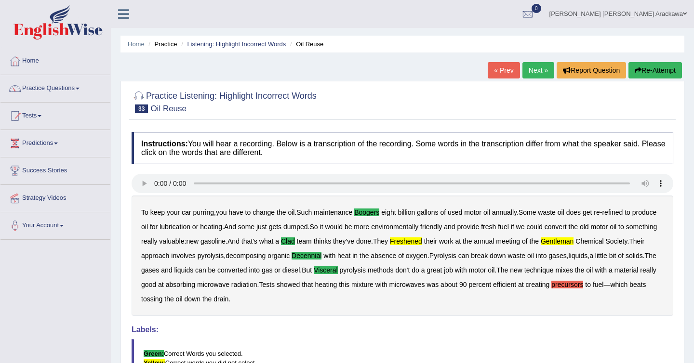
click at [529, 74] on link "Next »" at bounding box center [538, 70] width 32 height 16
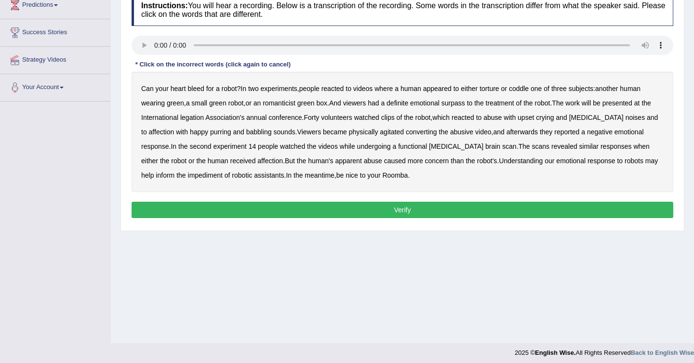
click at [291, 102] on b "romanticist" at bounding box center [279, 103] width 33 height 8
click at [465, 104] on b "surpass" at bounding box center [453, 103] width 24 height 8
click at [193, 119] on b "legation" at bounding box center [192, 118] width 24 height 8
click at [188, 177] on b "impediment" at bounding box center [205, 176] width 35 height 8
click at [382, 210] on button "Verify" at bounding box center [403, 210] width 542 height 16
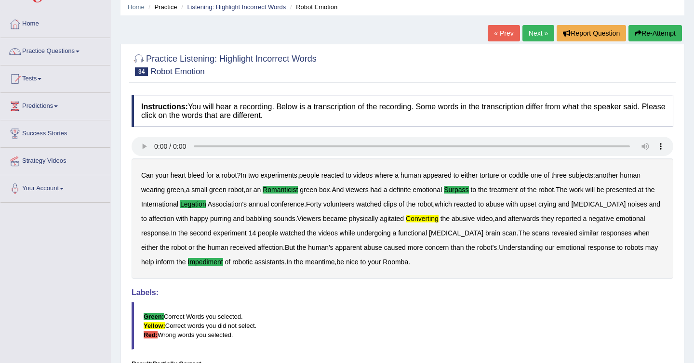
scroll to position [17, 0]
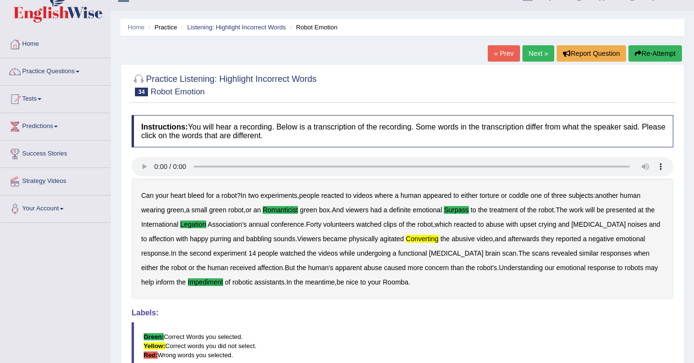
click at [529, 56] on link "Next »" at bounding box center [538, 53] width 32 height 16
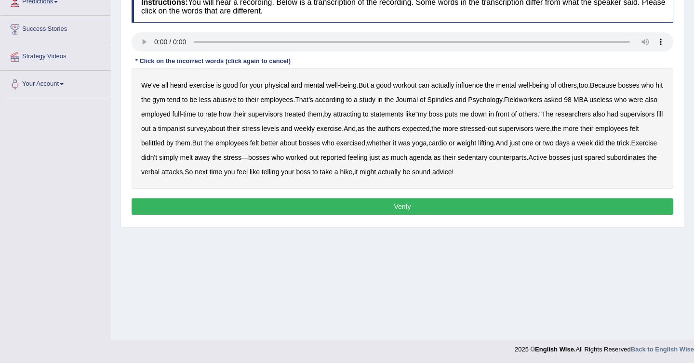
scroll to position [143, 0]
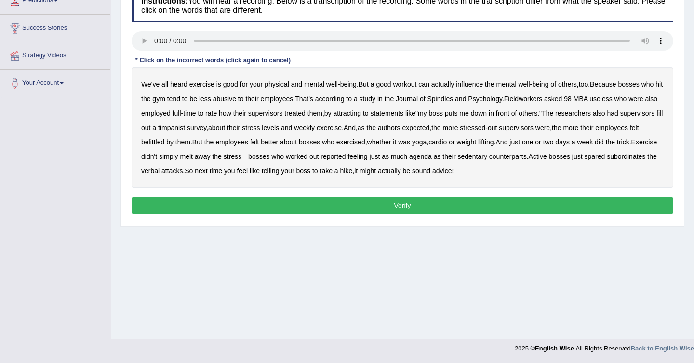
click at [453, 98] on b "Spindles" at bounding box center [440, 99] width 26 height 8
click at [542, 96] on b "Fieldworkers" at bounding box center [523, 99] width 38 height 8
click at [361, 111] on b "attracting" at bounding box center [347, 113] width 28 height 8
click at [185, 129] on b "timpanist" at bounding box center [171, 128] width 27 height 8
click at [432, 159] on b "agenda" at bounding box center [420, 157] width 23 height 8
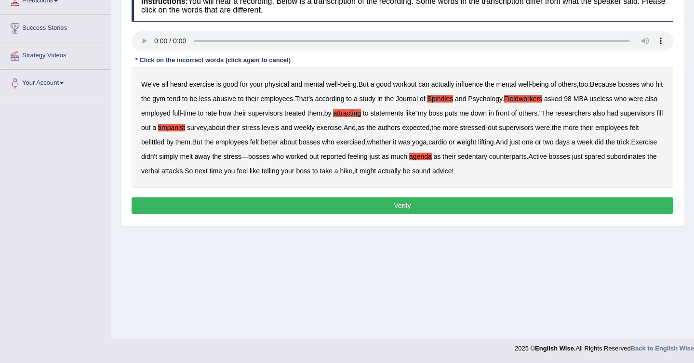
click at [478, 202] on button "Verify" at bounding box center [403, 206] width 542 height 16
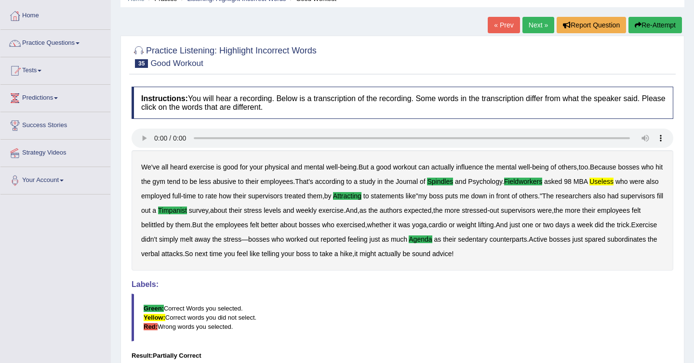
scroll to position [34, 0]
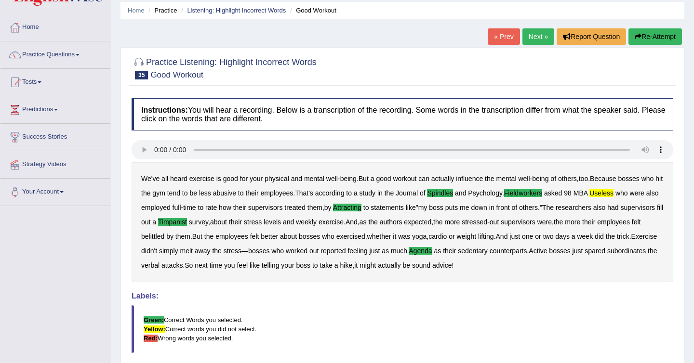
click at [534, 38] on link "Next »" at bounding box center [538, 36] width 32 height 16
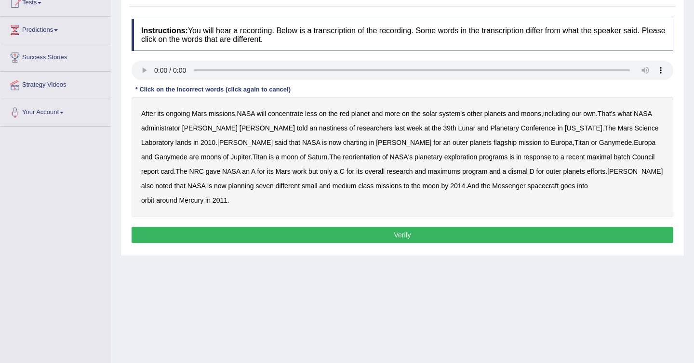
click at [319, 128] on b "nastiness" at bounding box center [333, 128] width 28 height 8
click at [343, 145] on b "charting" at bounding box center [355, 143] width 24 height 8
click at [587, 157] on b "maximal" at bounding box center [599, 157] width 25 height 8
click at [318, 176] on div "After its ongoing Mars missions , NASA will concentrate less on the red planet …" at bounding box center [403, 157] width 542 height 120
click at [317, 176] on div "After its ongoing Mars missions , NASA will concentrate less on the red planet …" at bounding box center [403, 157] width 542 height 120
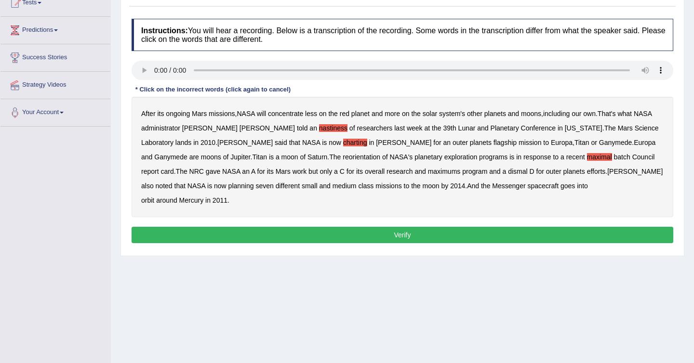
click at [428, 172] on b "maximums" at bounding box center [444, 172] width 33 height 8
click at [267, 230] on button "Verify" at bounding box center [403, 235] width 542 height 16
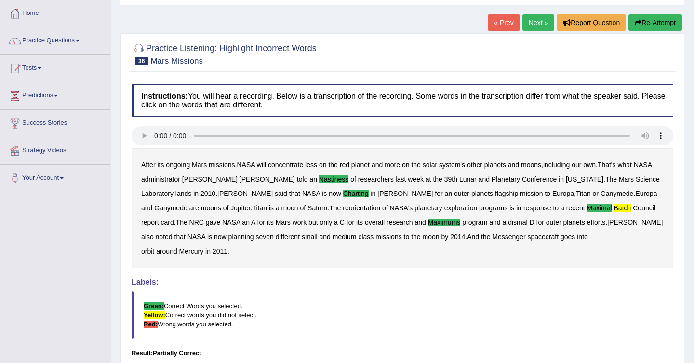
scroll to position [43, 0]
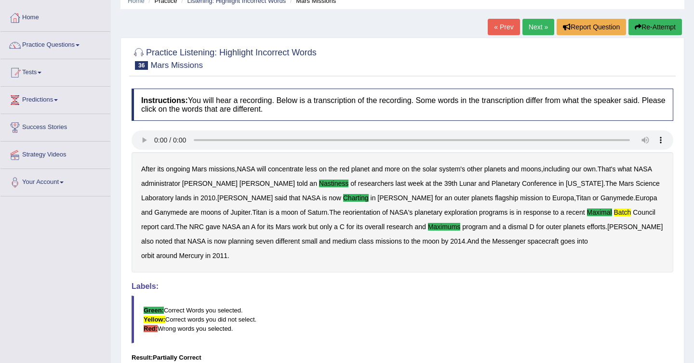
click at [534, 29] on link "Next »" at bounding box center [538, 27] width 32 height 16
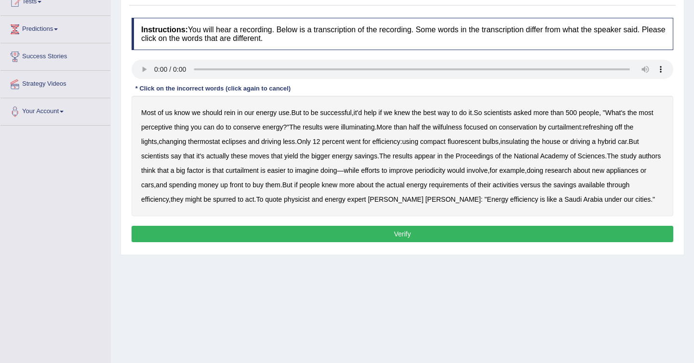
scroll to position [117, 0]
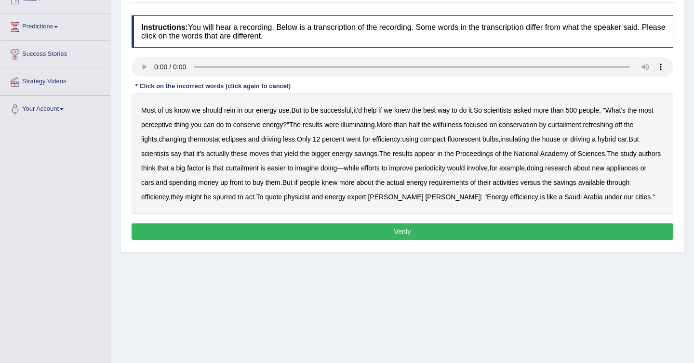
click at [173, 122] on b "perceptive" at bounding box center [156, 125] width 31 height 8
click at [462, 124] on b "wilfulness" at bounding box center [447, 125] width 29 height 8
click at [613, 124] on b "refreshing" at bounding box center [598, 125] width 30 height 8
click at [445, 172] on b "periodicity" at bounding box center [430, 168] width 30 height 8
click at [509, 234] on button "Verify" at bounding box center [403, 232] width 542 height 16
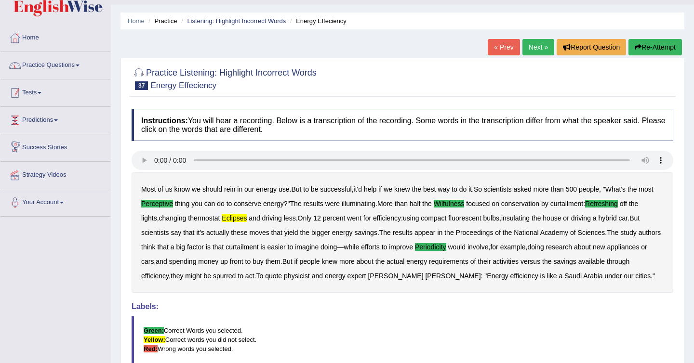
scroll to position [0, 0]
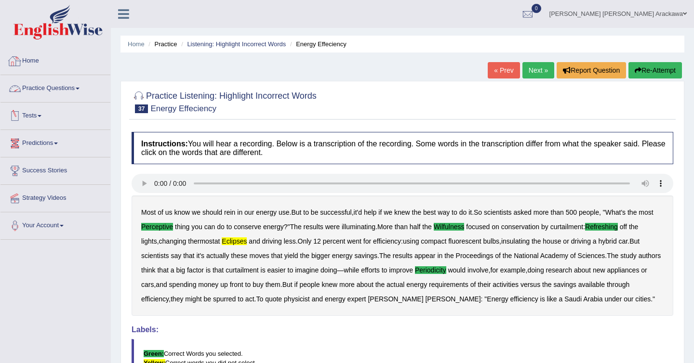
click at [52, 84] on link "Practice Questions" at bounding box center [55, 87] width 110 height 24
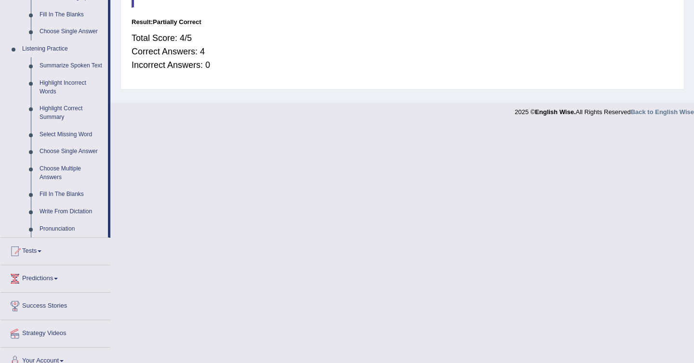
scroll to position [391, 0]
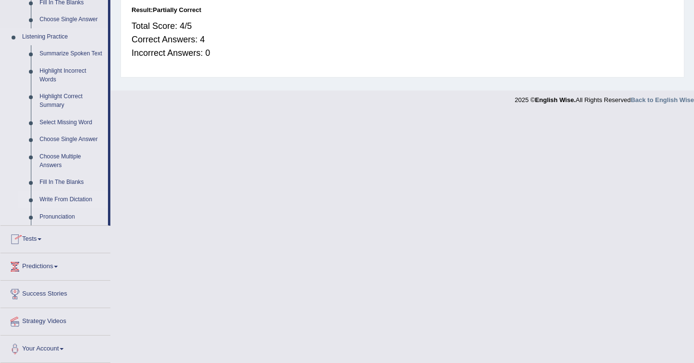
click at [60, 208] on link "Write From Dictation" at bounding box center [71, 199] width 73 height 17
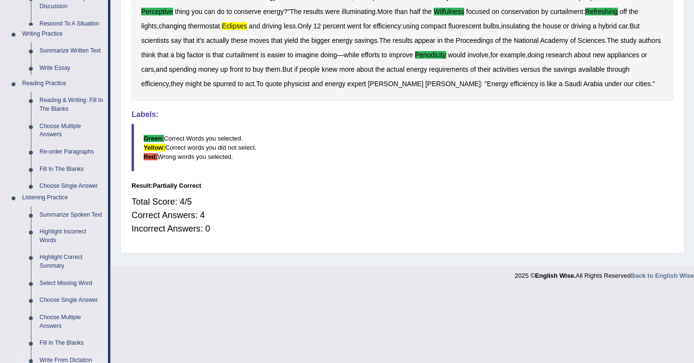
scroll to position [143, 0]
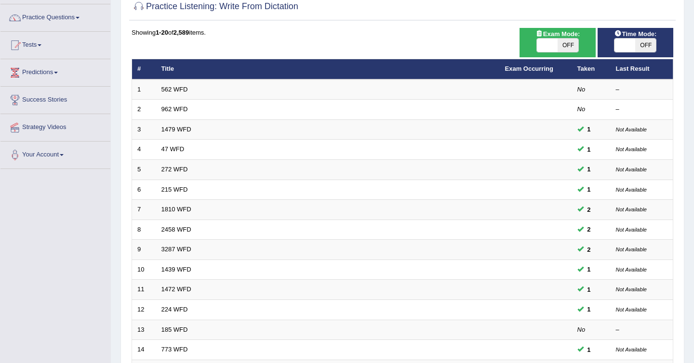
scroll to position [275, 0]
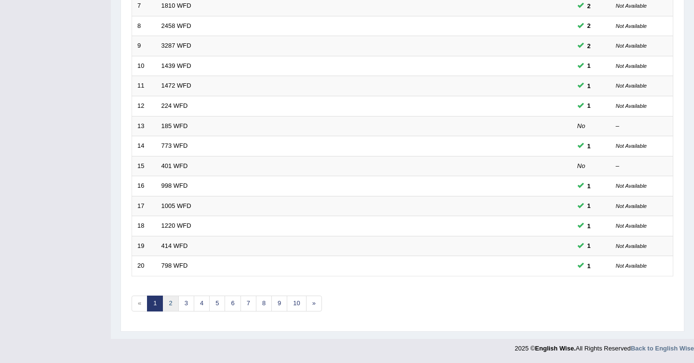
click at [176, 307] on link "2" at bounding box center [170, 304] width 16 height 16
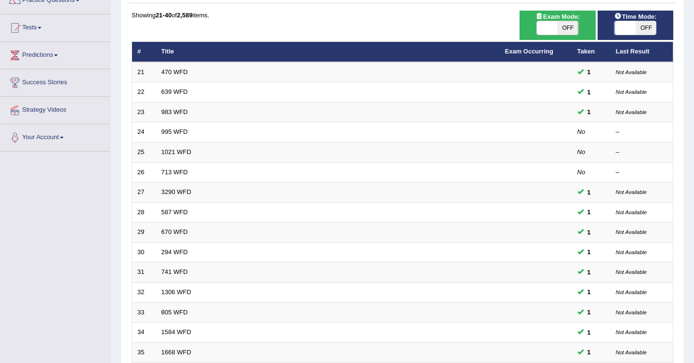
scroll to position [275, 0]
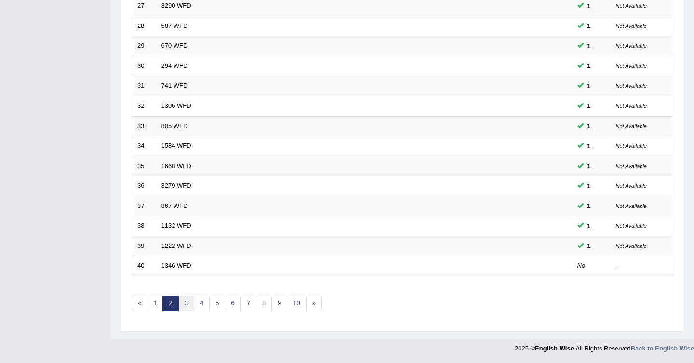
click at [185, 299] on link "3" at bounding box center [186, 304] width 16 height 16
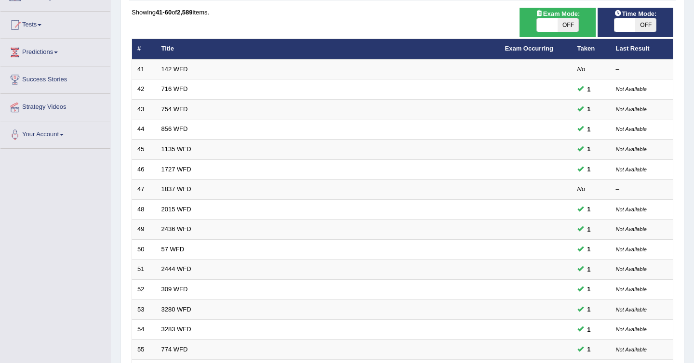
scroll to position [275, 0]
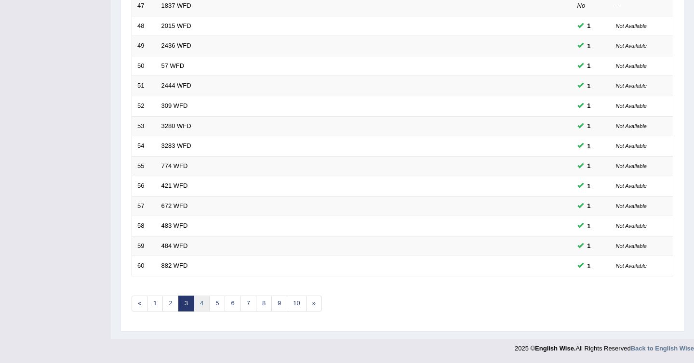
click at [204, 302] on link "4" at bounding box center [202, 304] width 16 height 16
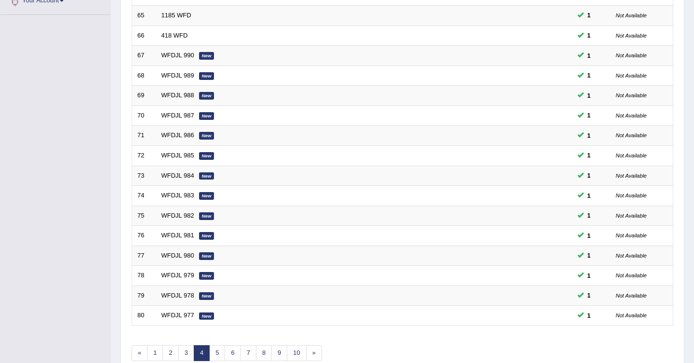
scroll to position [275, 0]
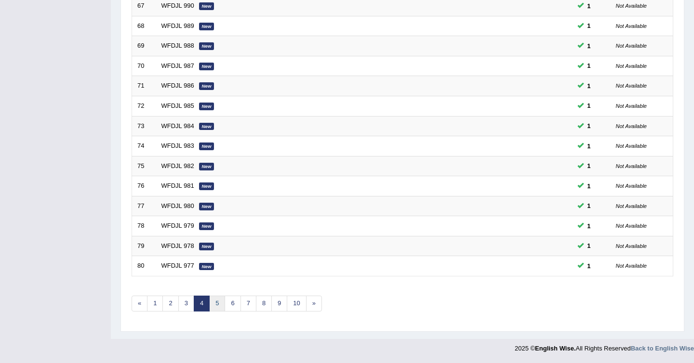
click at [219, 303] on link "5" at bounding box center [217, 304] width 16 height 16
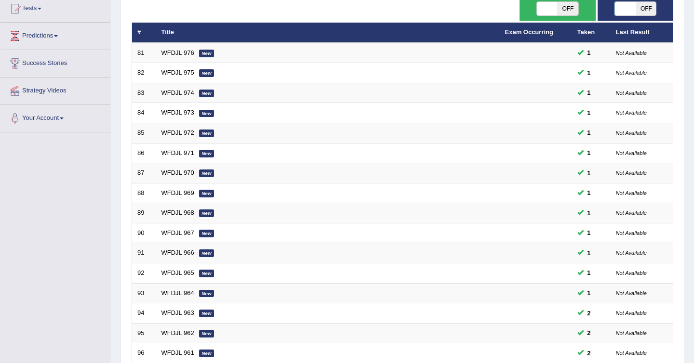
scroll to position [275, 0]
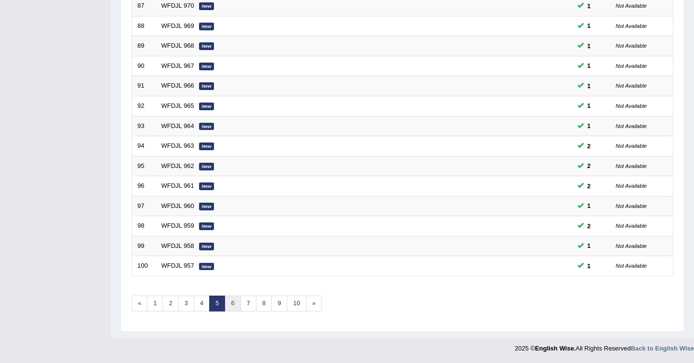
click at [231, 304] on link "6" at bounding box center [233, 304] width 16 height 16
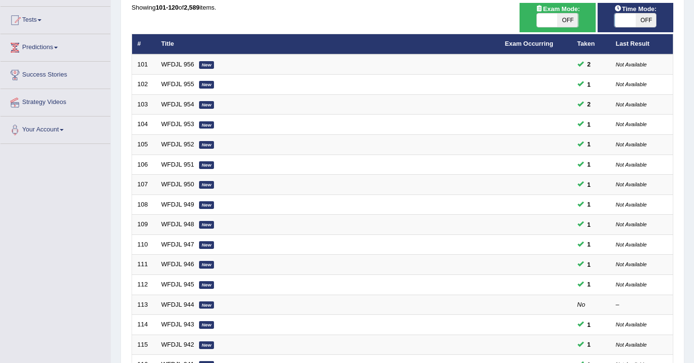
scroll to position [275, 0]
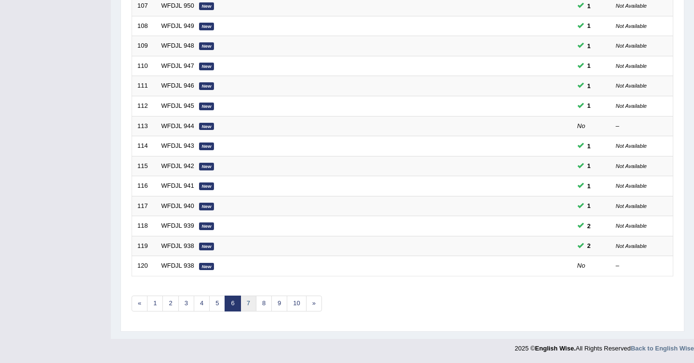
click at [250, 306] on link "7" at bounding box center [248, 304] width 16 height 16
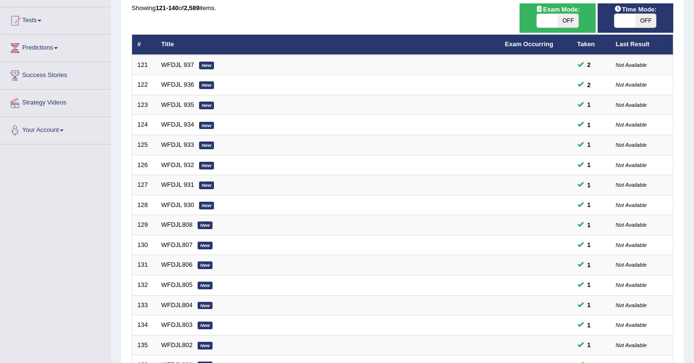
scroll to position [275, 0]
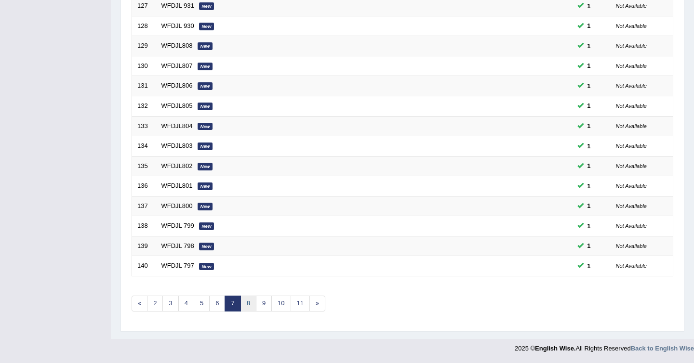
click at [251, 302] on link "8" at bounding box center [248, 304] width 16 height 16
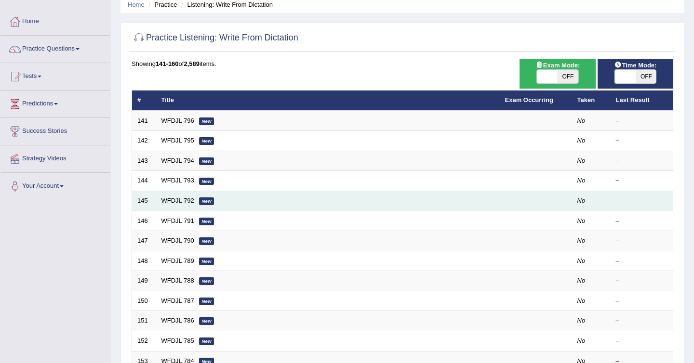
scroll to position [40, 0]
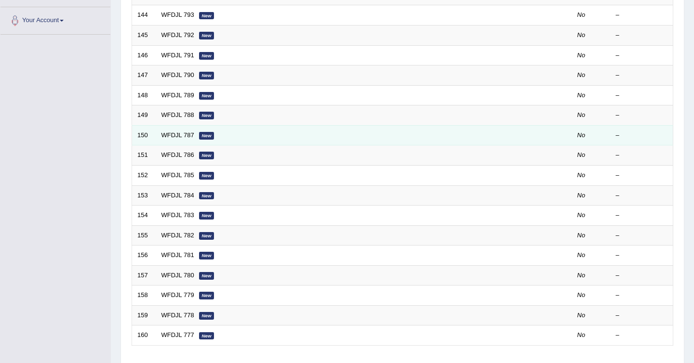
drag, startPoint x: 308, startPoint y: 140, endPoint x: 308, endPoint y: 134, distance: 5.8
click at [308, 138] on tbody "141 WFDJL 796 New No – 142 WFDJL 795 New No – 143 WFDJL 794 New No – 144 WFDJL …" at bounding box center [402, 145] width 541 height 401
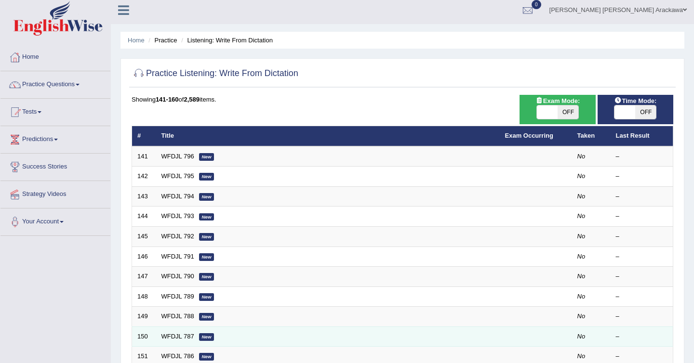
scroll to position [0, 0]
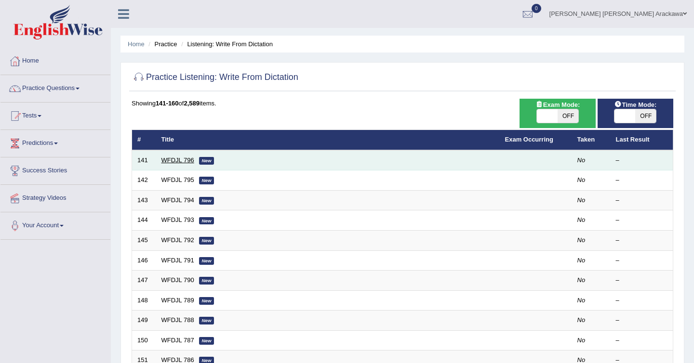
click at [183, 160] on link "WFDJL 796" at bounding box center [177, 160] width 33 height 7
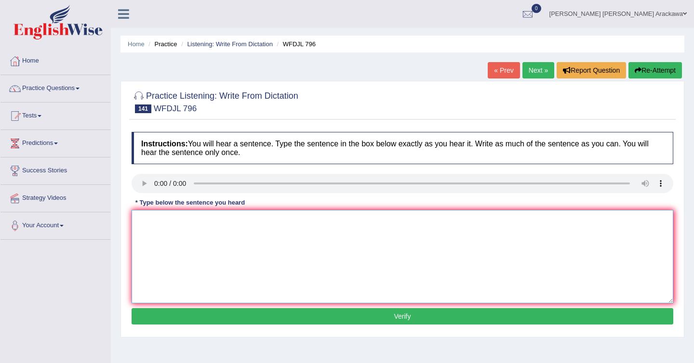
click at [226, 221] on textarea at bounding box center [403, 256] width 542 height 93
click at [148, 218] on textarea "stu of account should income well." at bounding box center [403, 256] width 542 height 93
click at [198, 220] on textarea "Students of account should income well." at bounding box center [403, 256] width 542 height 93
click at [234, 219] on textarea "Students of accounting should income well." at bounding box center [403, 256] width 542 height 93
click at [211, 222] on textarea "Students of accounting should not income well." at bounding box center [403, 256] width 542 height 93
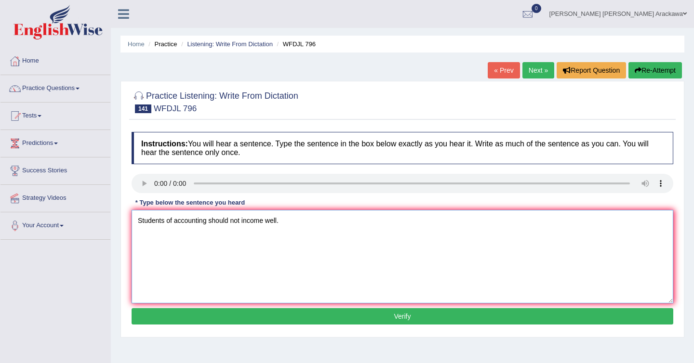
click at [233, 219] on textarea "Students of accounting should not income well." at bounding box center [403, 256] width 542 height 93
type textarea "Students of accounting should does not income well."
click at [320, 321] on button "Verify" at bounding box center [403, 316] width 542 height 16
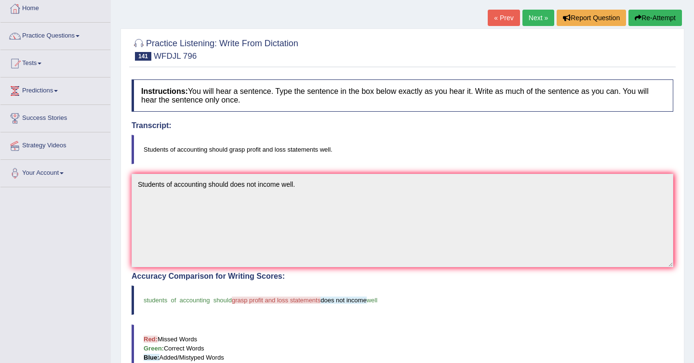
scroll to position [46, 0]
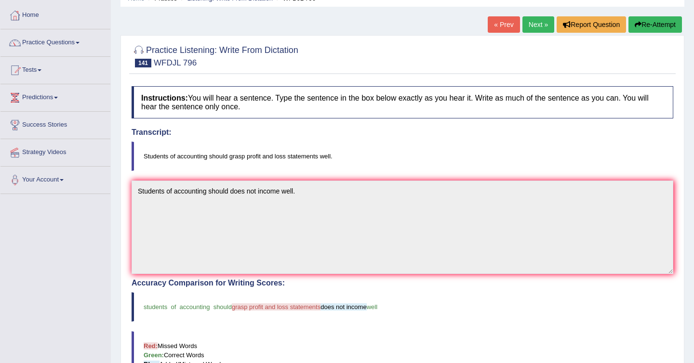
click at [537, 24] on link "Next »" at bounding box center [538, 24] width 32 height 16
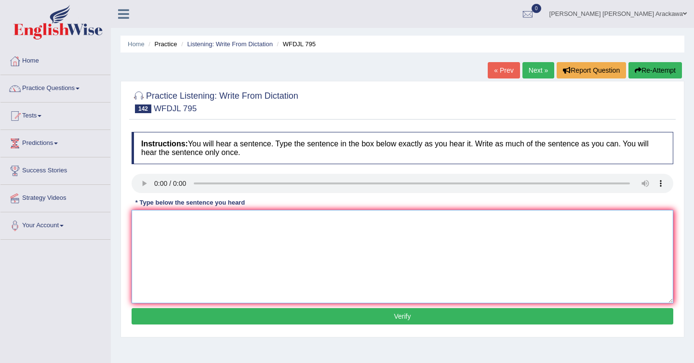
click at [292, 239] on textarea at bounding box center [403, 256] width 542 height 93
click at [164, 218] on textarea "ac of clkimate change exist for many existing scientist." at bounding box center [403, 256] width 542 height 93
click at [141, 219] on textarea "ac of climate change exist for many existing scientist." at bounding box center [403, 256] width 542 height 93
type textarea "Action of climate change exist for many existing scientist."
click at [273, 317] on button "Verify" at bounding box center [403, 316] width 542 height 16
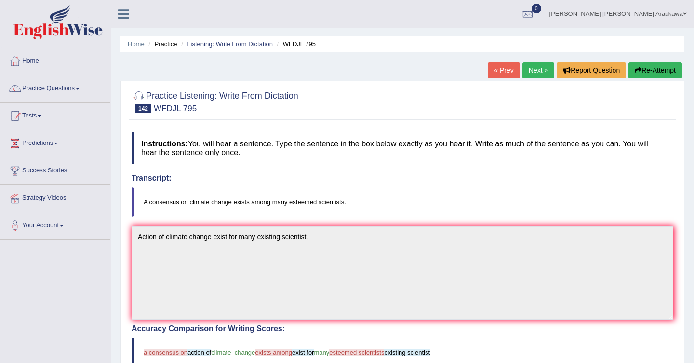
click at [531, 68] on link "Next »" at bounding box center [538, 70] width 32 height 16
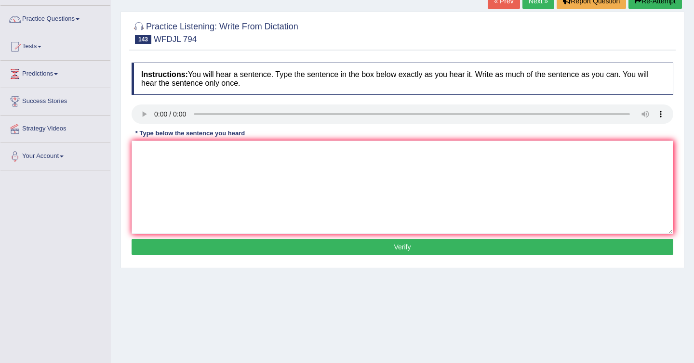
scroll to position [91, 0]
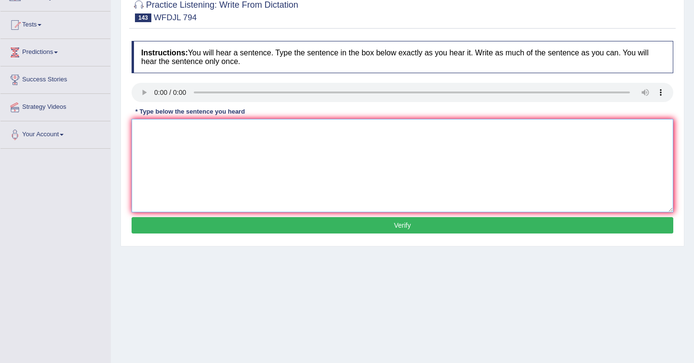
click at [280, 122] on textarea at bounding box center [403, 165] width 542 height 93
click at [212, 129] on textarea "art of pic moderns life a=until era" at bounding box center [403, 165] width 542 height 93
click at [226, 130] on textarea "art of pic moderns life a until era" at bounding box center [403, 165] width 542 height 93
click at [164, 127] on textarea "Art of pic moderns life a until the moderns era." at bounding box center [403, 165] width 542 height 93
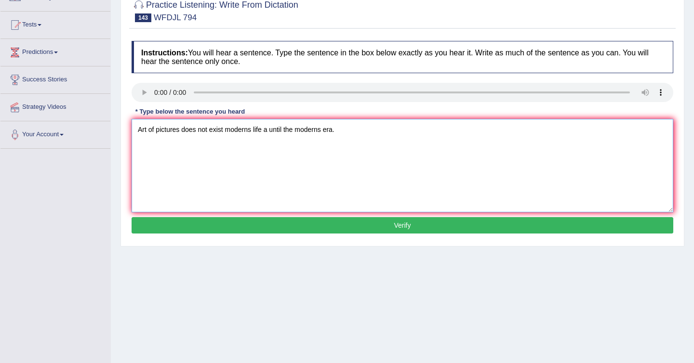
type textarea "Art of pictures does not exist moderns life a until the moderns era."
click at [367, 230] on button "Verify" at bounding box center [403, 225] width 542 height 16
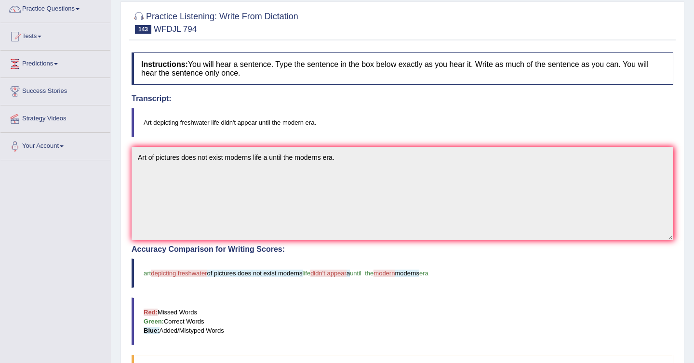
scroll to position [0, 0]
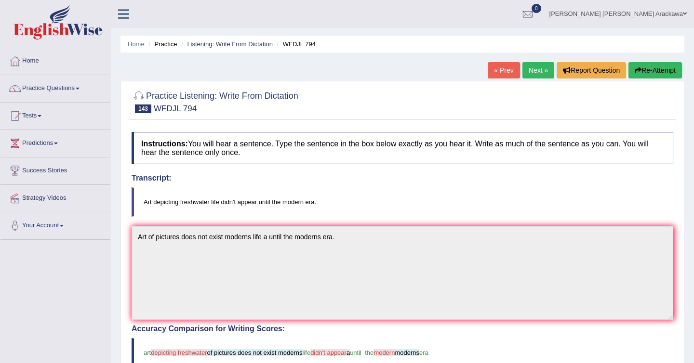
click at [385, 170] on div "Instructions: You will hear a sentence. Type the sentence in the box below exac…" at bounding box center [402, 357] width 547 height 460
click at [532, 72] on link "Next »" at bounding box center [538, 70] width 32 height 16
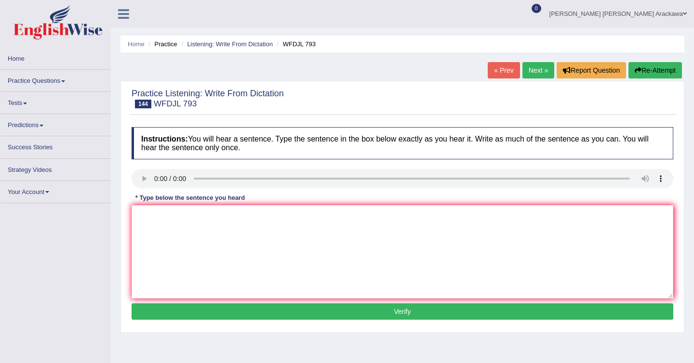
click at [241, 219] on textarea at bounding box center [403, 251] width 542 height 93
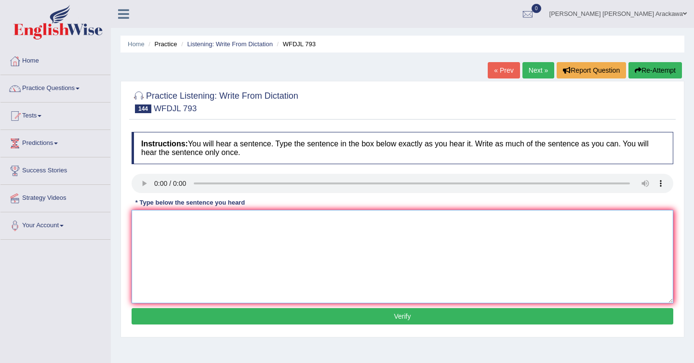
click at [261, 246] on textarea at bounding box center [403, 256] width 542 height 93
click at [141, 225] on textarea "he was the only to reason before back that." at bounding box center [403, 256] width 542 height 93
type textarea "He was the only to reason before back that."
click at [283, 317] on button "Verify" at bounding box center [403, 316] width 542 height 16
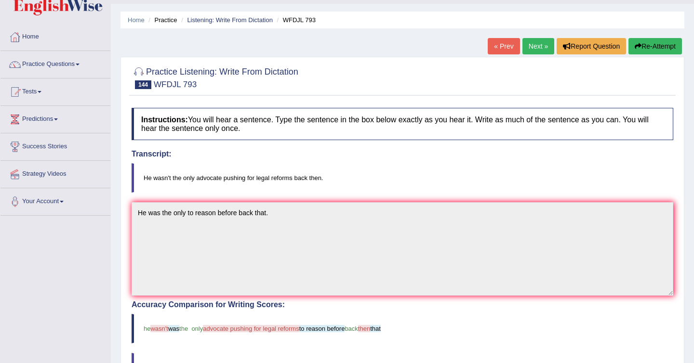
scroll to position [16, 0]
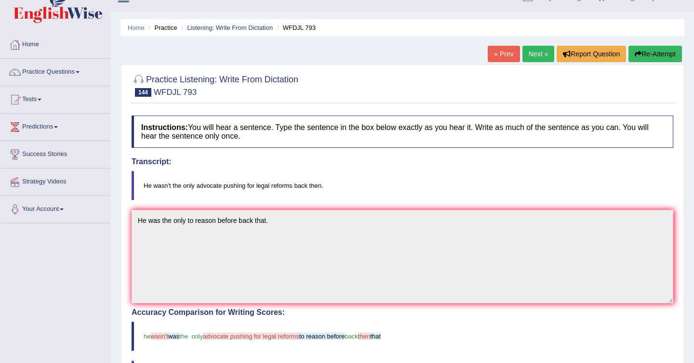
click at [534, 56] on link "Next »" at bounding box center [538, 54] width 32 height 16
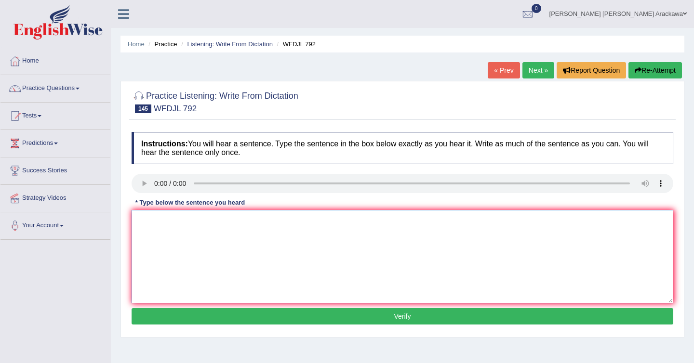
click at [174, 251] on textarea at bounding box center [403, 256] width 542 height 93
click at [189, 218] on textarea at bounding box center [403, 256] width 542 height 93
click at [141, 220] on textarea "i ate our meeting in the conference room" at bounding box center [403, 256] width 542 height 93
click at [150, 222] on textarea "i ate our meeting in the conference room" at bounding box center [403, 256] width 542 height 93
paste textarea "I anticipated"
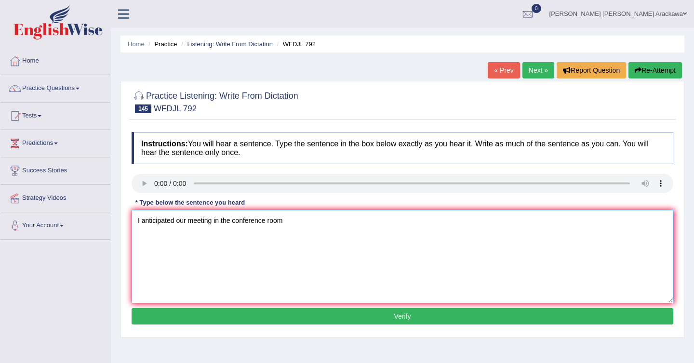
type textarea "I anticipated our meeting in the conference room"
click at [281, 318] on button "Verify" at bounding box center [403, 316] width 542 height 16
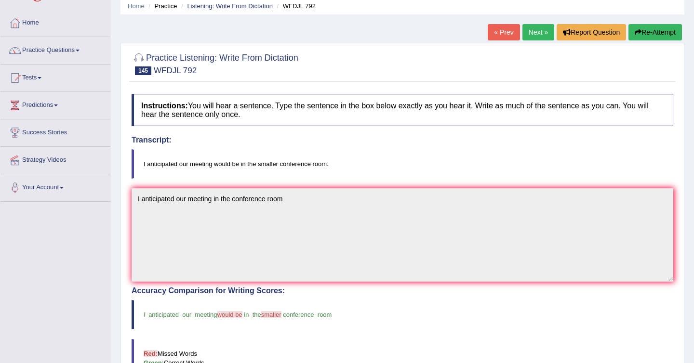
scroll to position [37, 0]
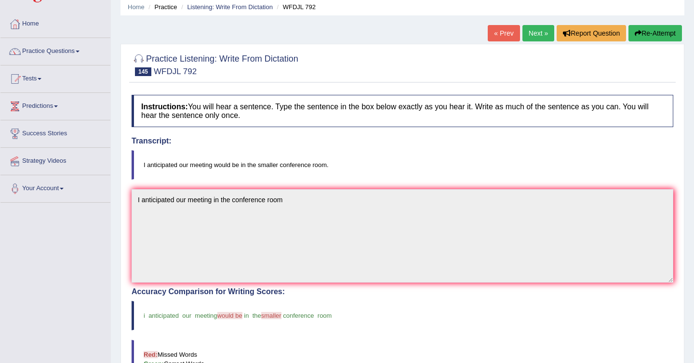
click at [528, 37] on link "Next »" at bounding box center [538, 33] width 32 height 16
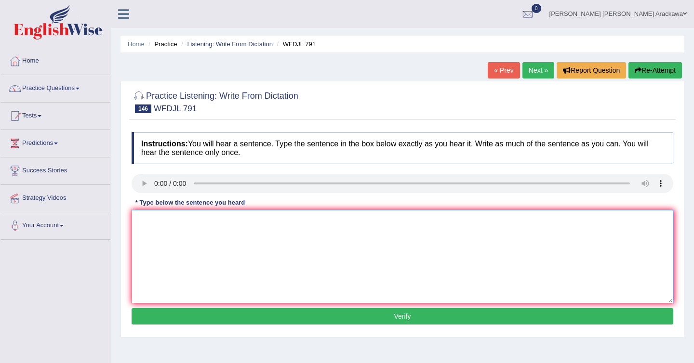
click at [202, 238] on textarea at bounding box center [403, 256] width 542 height 93
click at [141, 220] on textarea "eatting reggulary in the week has healthy benefits." at bounding box center [403, 256] width 542 height 93
click at [172, 221] on textarea "Eatting reggulary in the week has healthy benefits." at bounding box center [403, 256] width 542 height 93
drag, startPoint x: 302, startPoint y: 218, endPoint x: 102, endPoint y: 213, distance: 199.6
click at [102, 213] on div "Toggle navigation Home Practice Questions Speaking Practice Read Aloud Repeat S…" at bounding box center [347, 250] width 694 height 501
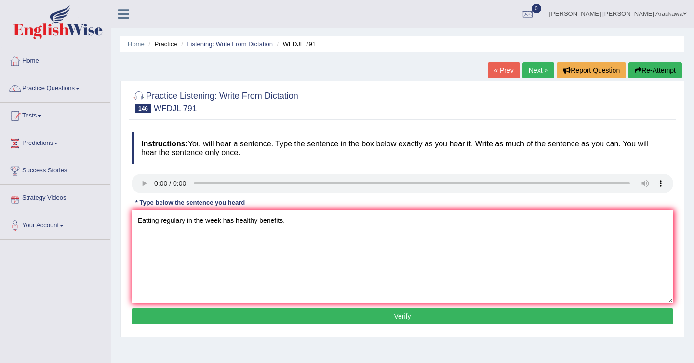
type textarea "Eatting regulary in the week has healthy benefits."
paste textarea "Eating regularly in the week has healthy benefits."
type textarea "Eating regularly in the week has healthy benefits."
click at [289, 317] on button "Verify" at bounding box center [403, 316] width 542 height 16
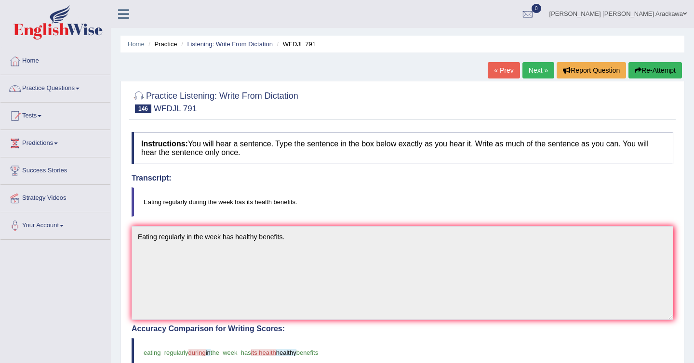
click at [535, 71] on link "Next »" at bounding box center [538, 70] width 32 height 16
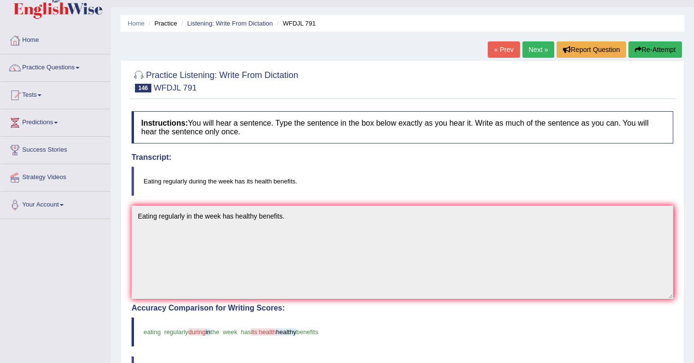
scroll to position [38, 0]
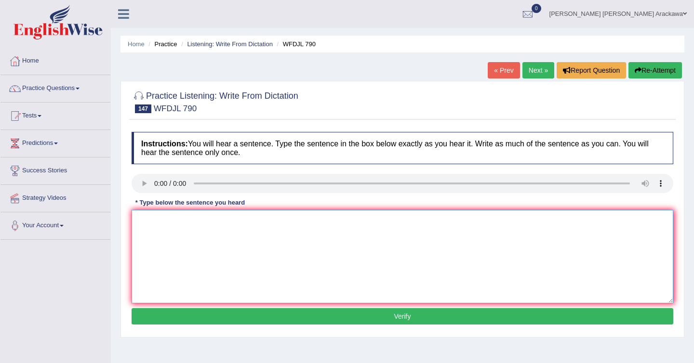
click at [225, 250] on textarea at bounding box center [403, 256] width 542 height 93
click at [140, 221] on textarea "always go to the safety [PERSON_NAME] before taking classes tool." at bounding box center [403, 256] width 542 height 93
click at [215, 220] on textarea "Always go to the safety [PERSON_NAME] before taking classes tool." at bounding box center [403, 256] width 542 height 93
click at [300, 220] on textarea "Always go to the safety rule before taking classes tool." at bounding box center [403, 256] width 542 height 93
type textarea "Always go to the safety rule before taking classes tool tools."
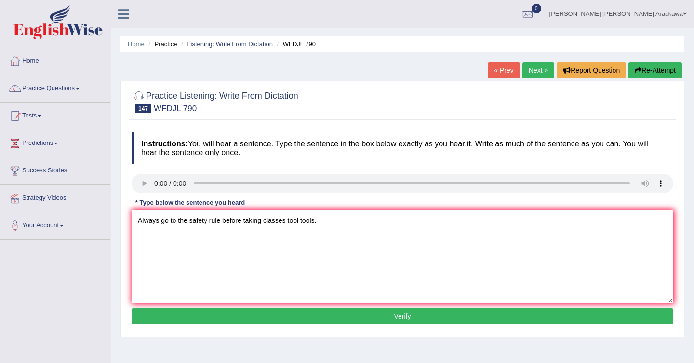
click at [227, 318] on button "Verify" at bounding box center [403, 316] width 542 height 16
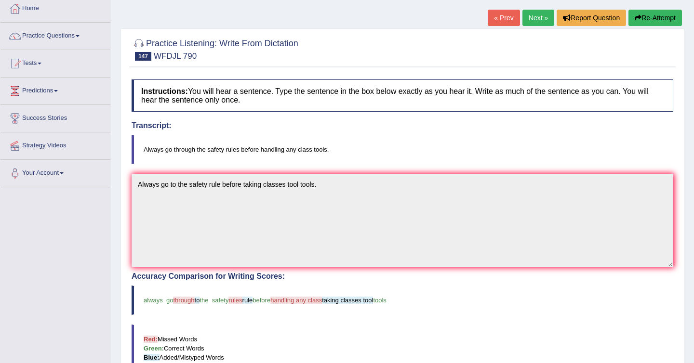
scroll to position [53, 0]
